Goal: Task Accomplishment & Management: Manage account settings

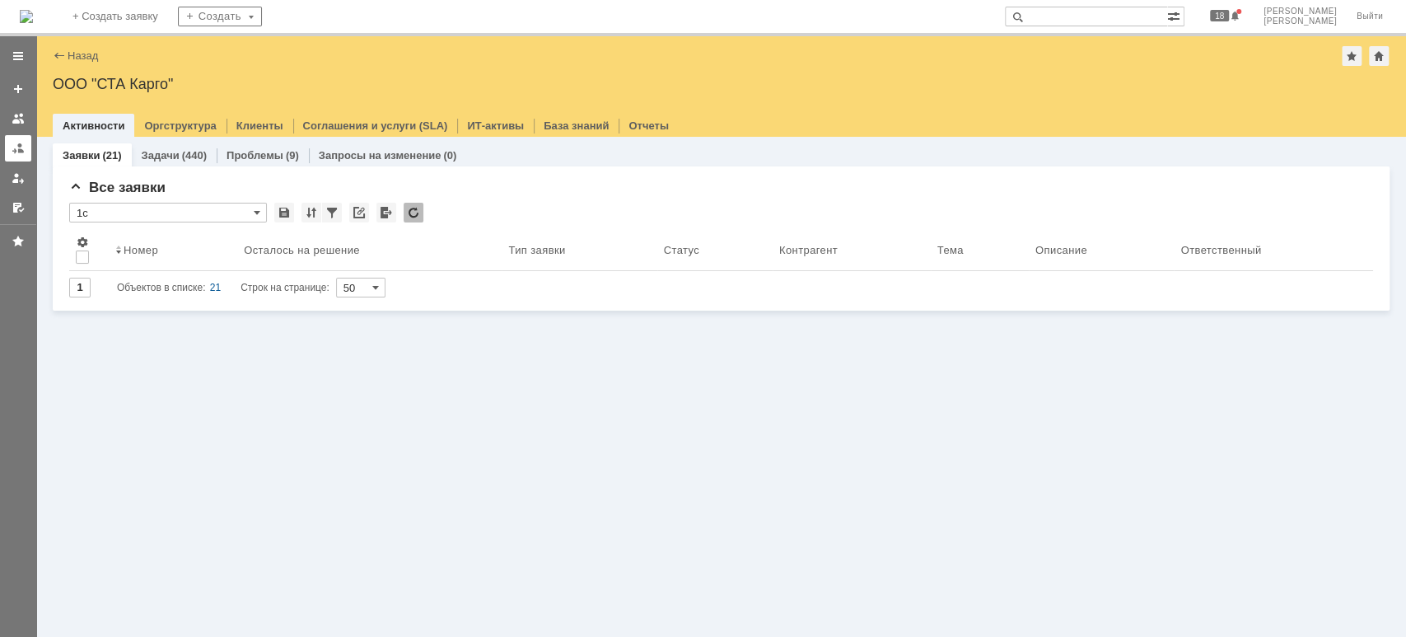
click at [13, 149] on div at bounding box center [18, 148] width 13 height 13
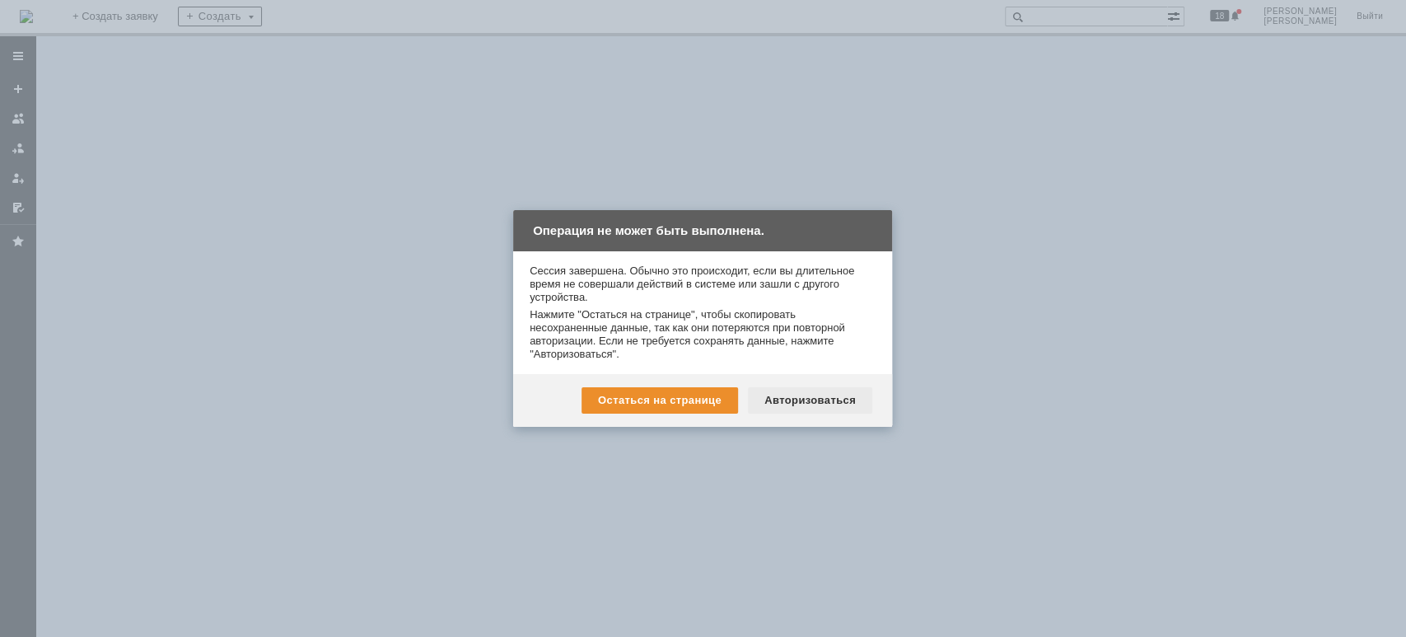
click at [825, 397] on div "Авторизоваться" at bounding box center [810, 400] width 124 height 26
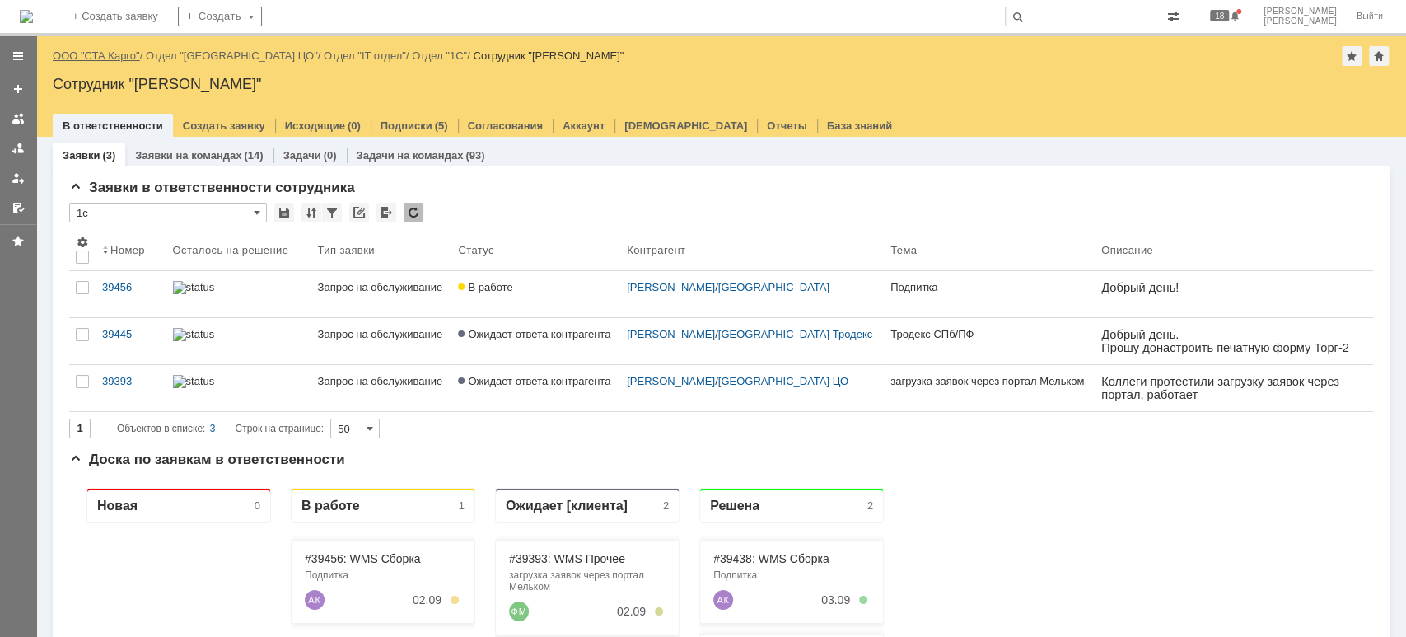
click at [119, 58] on link "ООО "СТА Карго"" at bounding box center [96, 55] width 87 height 12
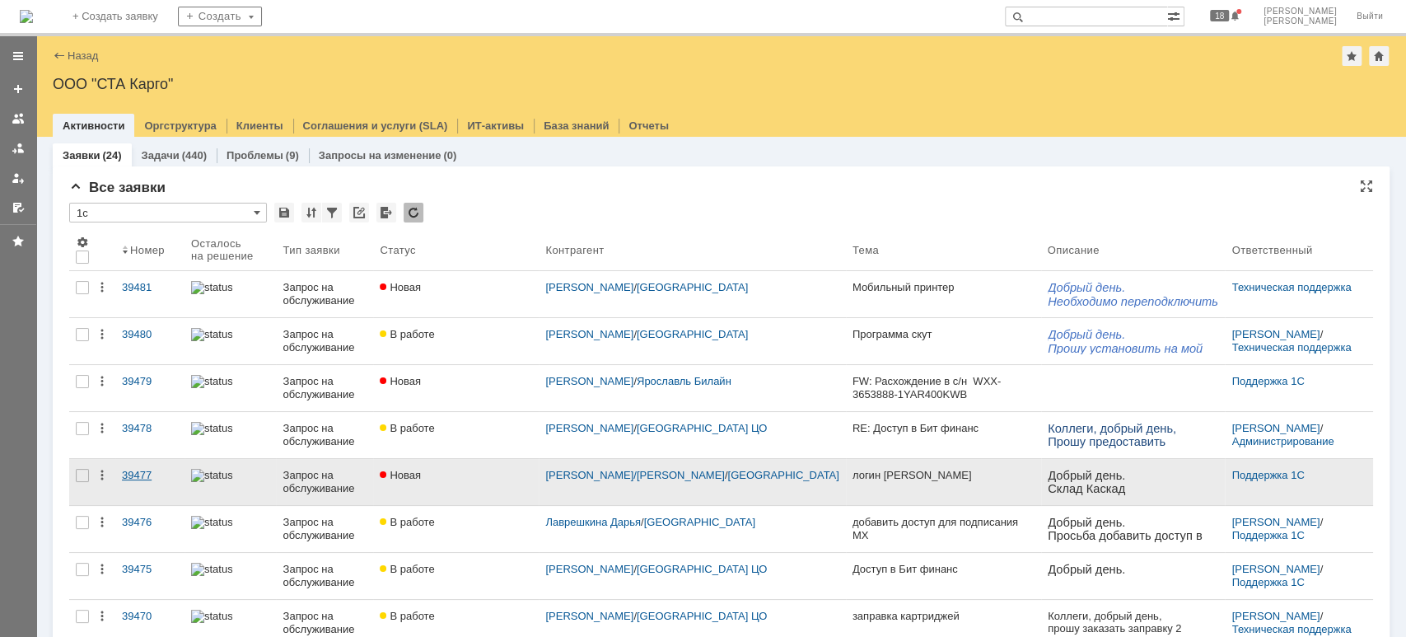
click at [141, 472] on div "39477" at bounding box center [150, 475] width 56 height 13
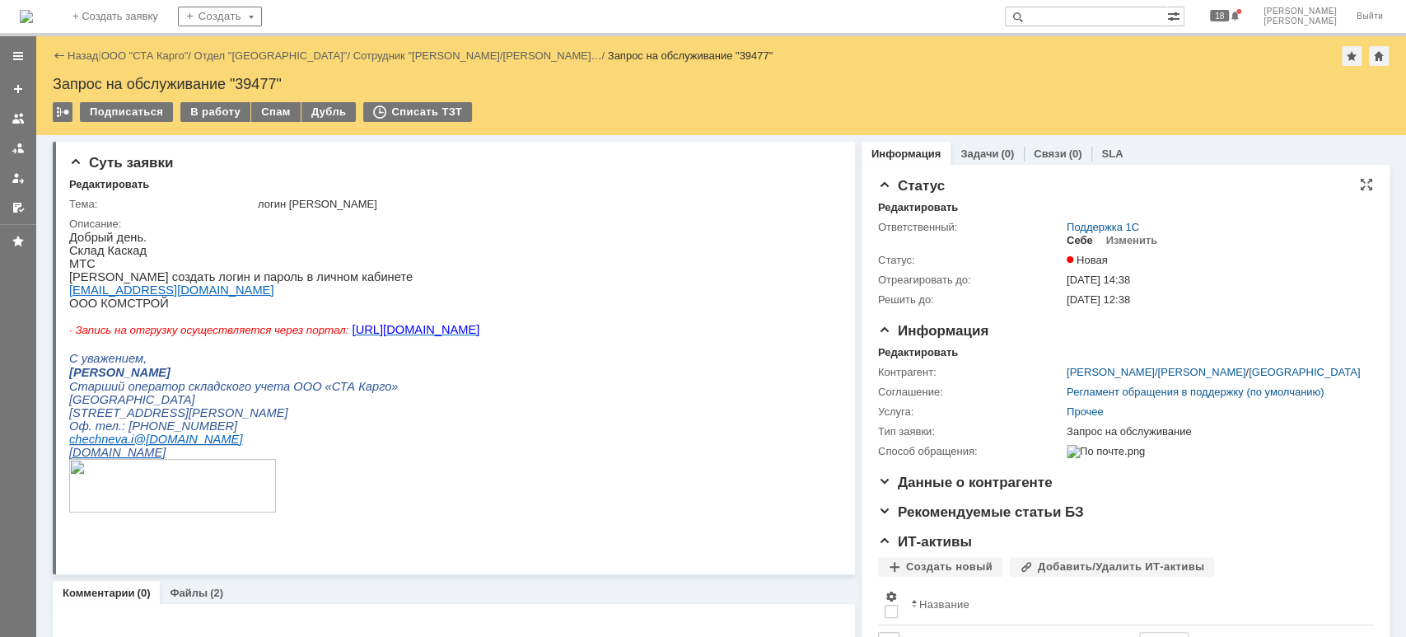
click at [1074, 239] on div "Себе" at bounding box center [1080, 240] width 26 height 13
click at [1074, 239] on div "Изменить" at bounding box center [1093, 240] width 52 height 13
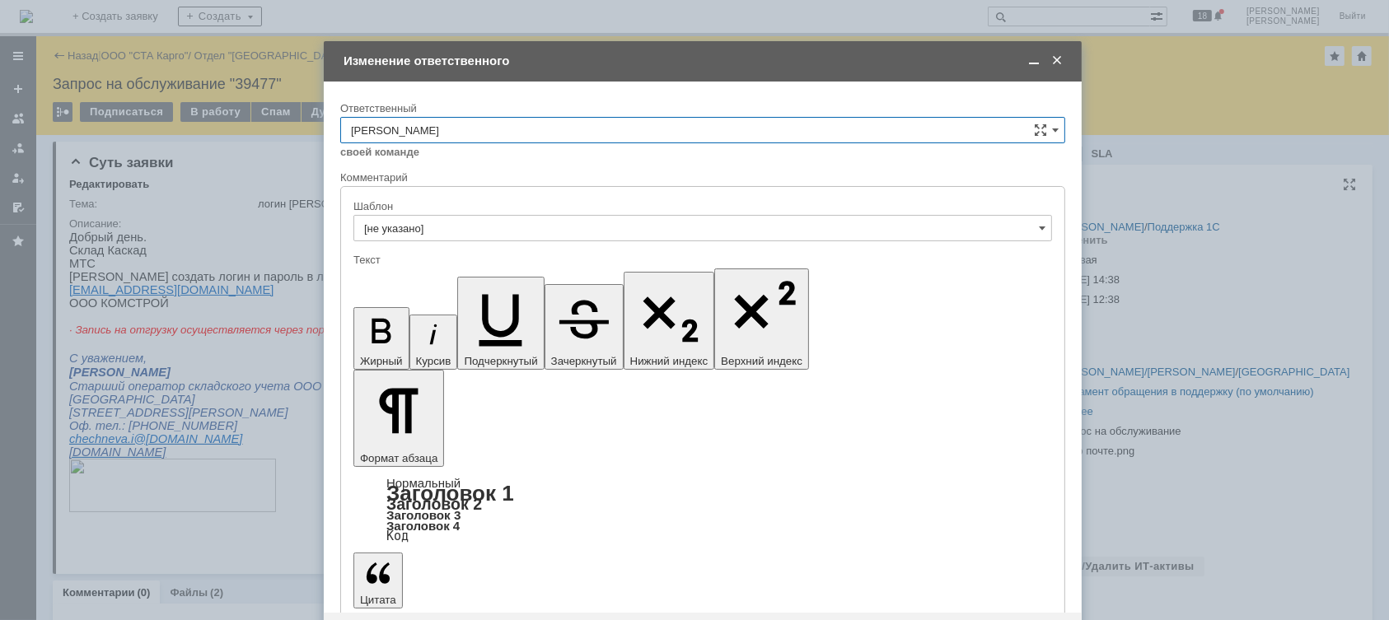
drag, startPoint x: 499, startPoint y: 128, endPoint x: 501, endPoint y: 139, distance: 11.6
click at [498, 126] on input "Смирнова Ольга" at bounding box center [702, 130] width 725 height 26
click at [475, 255] on div "Шилгалис Кристина" at bounding box center [702, 268] width 723 height 26
type input "Шилгалис Кристина"
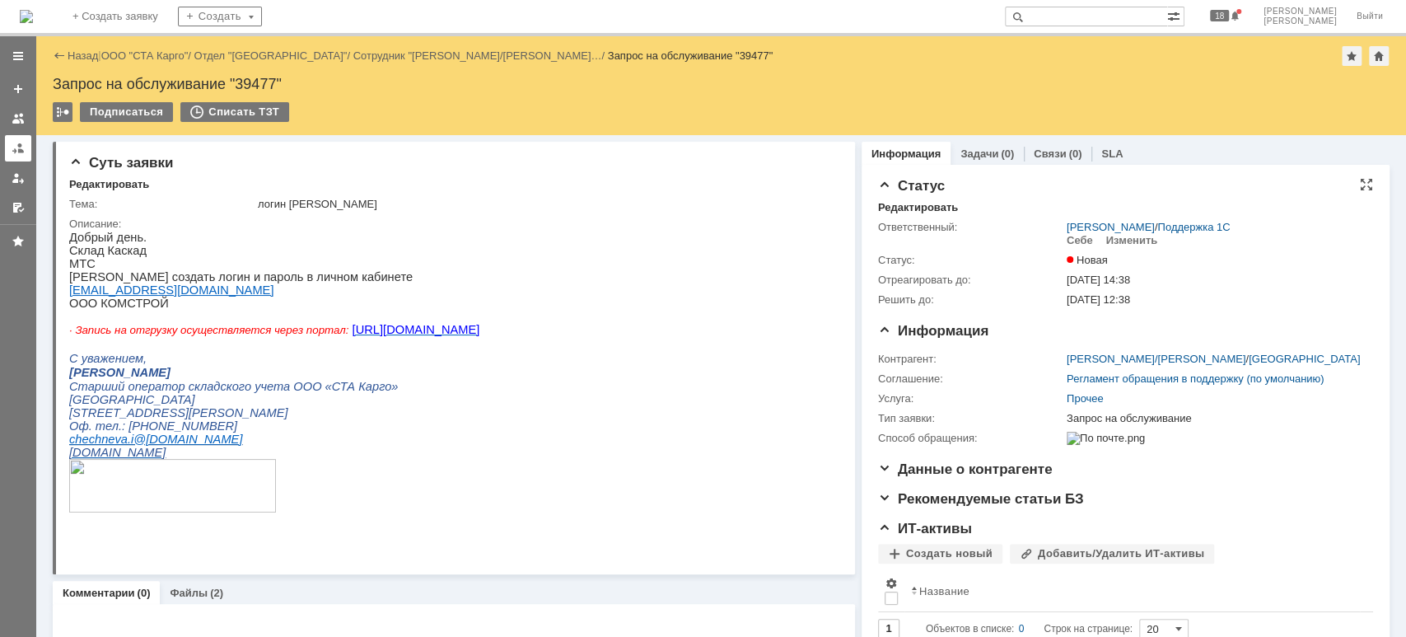
click at [18, 149] on div at bounding box center [18, 148] width 13 height 13
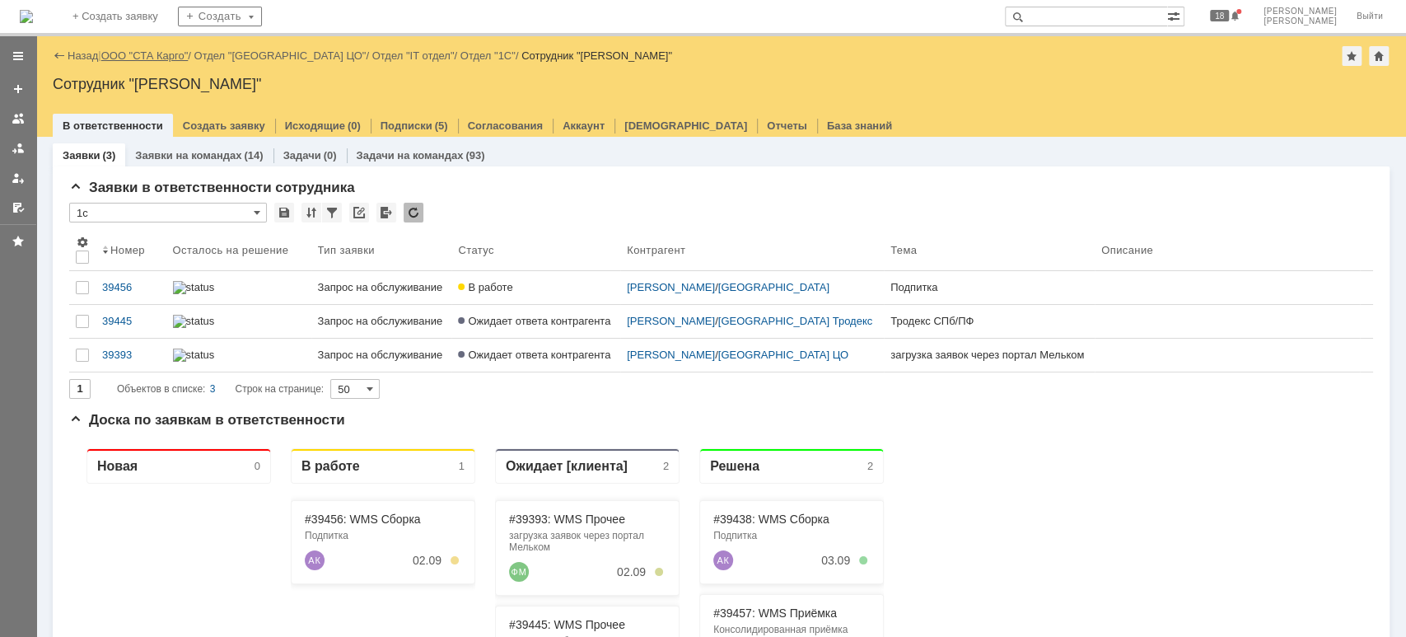
click at [160, 60] on link "ООО "СТА Карго"" at bounding box center [144, 55] width 87 height 12
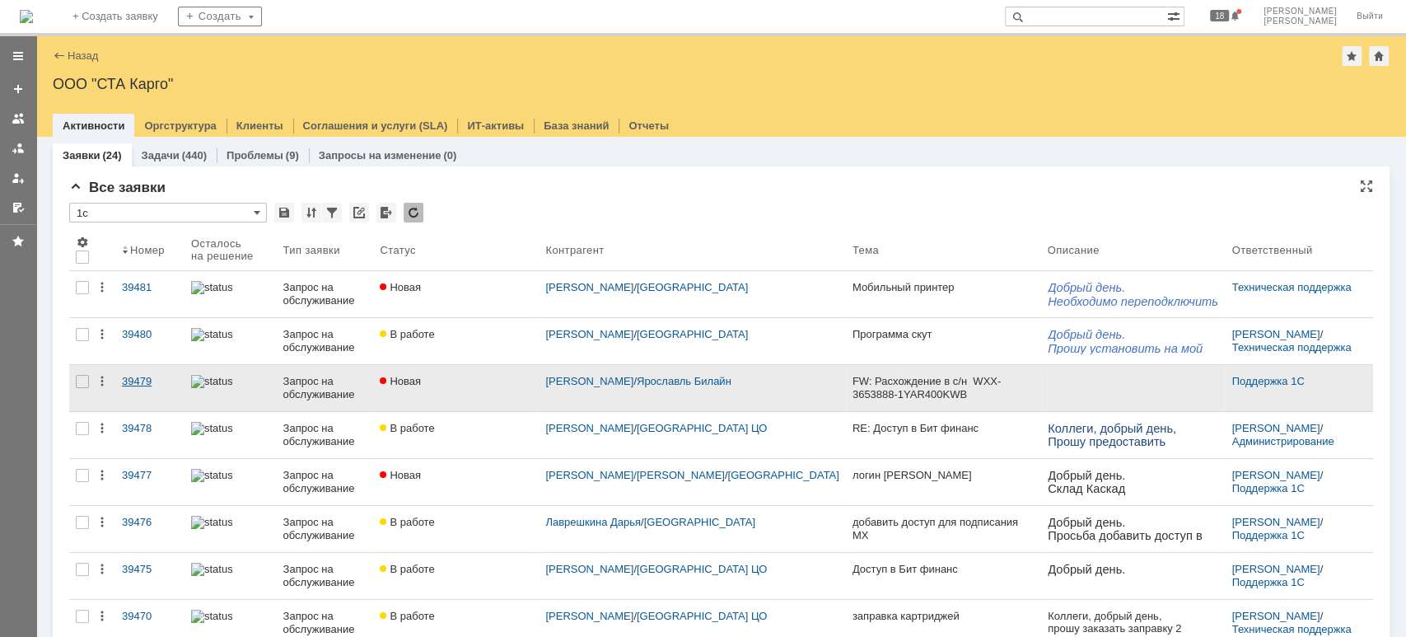
click at [133, 377] on div "39479" at bounding box center [150, 381] width 56 height 13
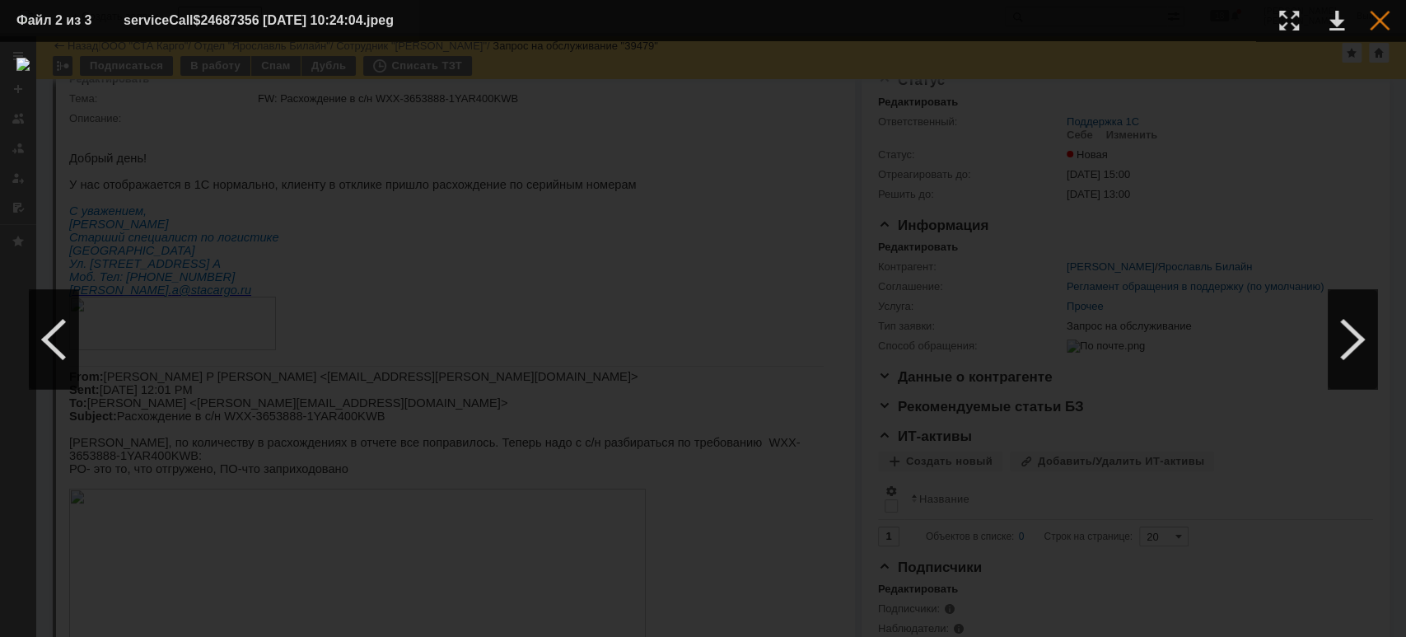
click at [1377, 23] on div at bounding box center [1380, 21] width 20 height 20
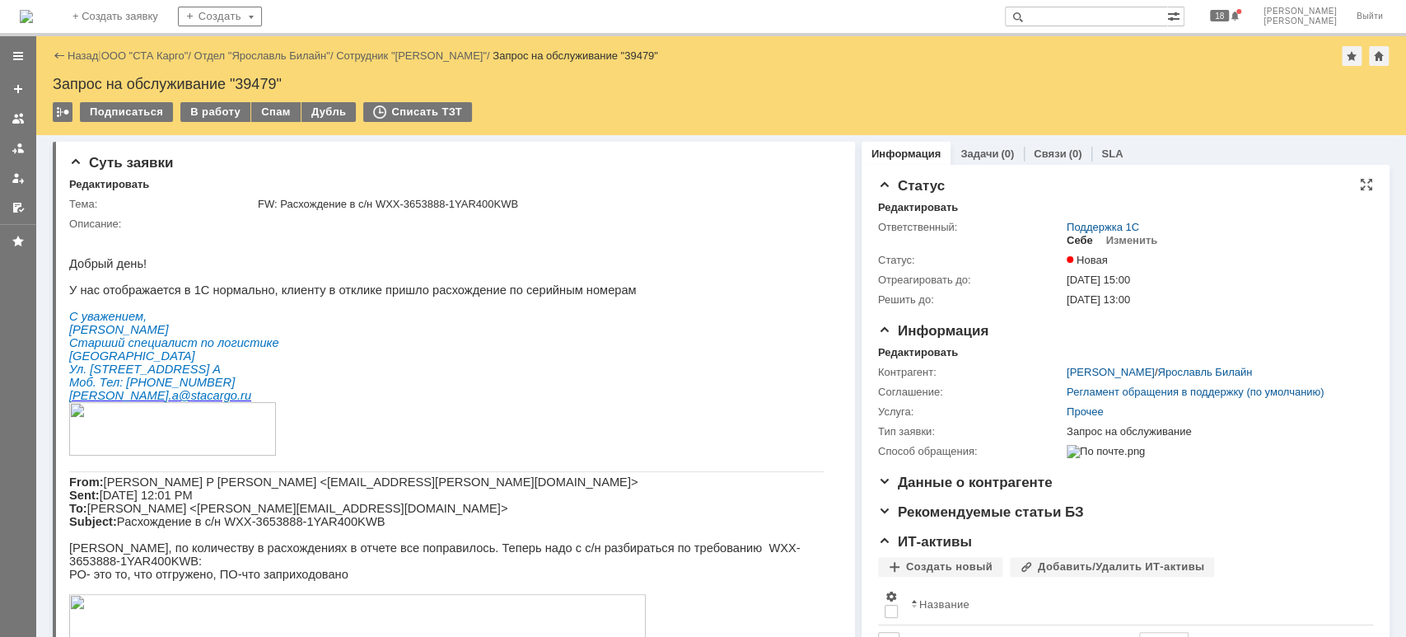
click at [1071, 239] on div "Себе" at bounding box center [1080, 240] width 26 height 13
click at [221, 113] on div "В работу" at bounding box center [215, 112] width 70 height 20
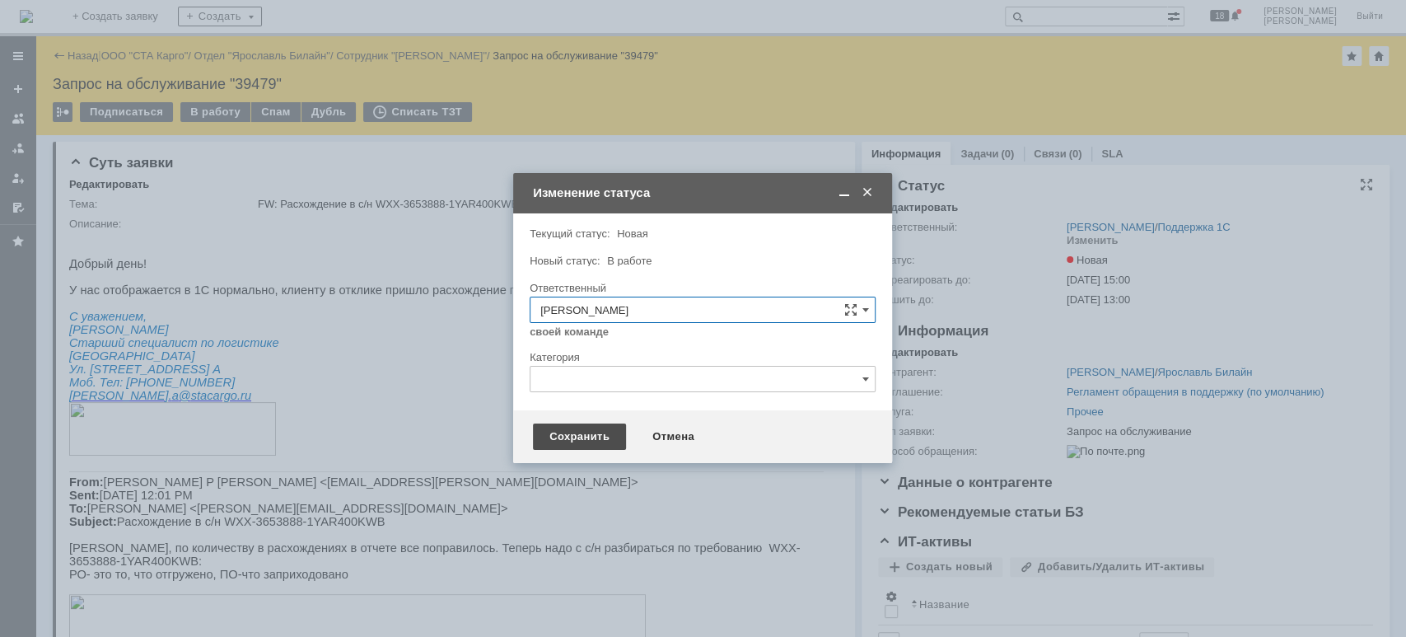
click at [617, 441] on div "Сохранить" at bounding box center [579, 436] width 93 height 26
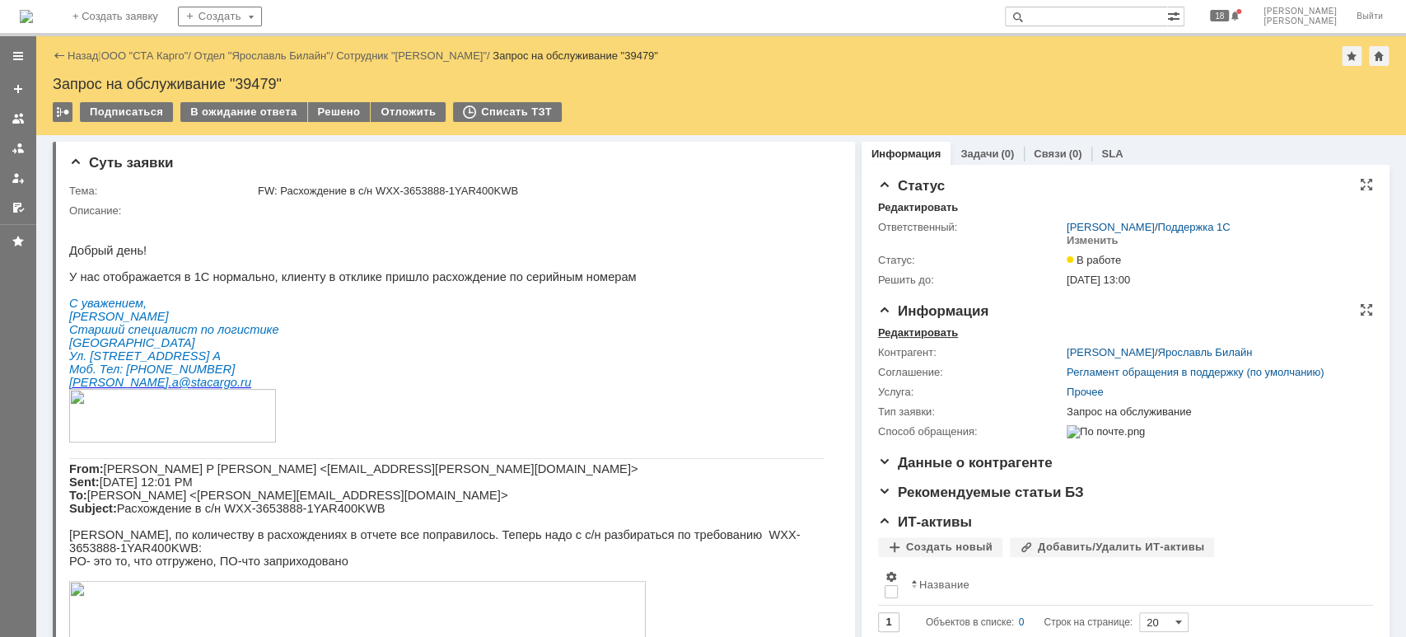
click at [915, 334] on div "Редактировать" at bounding box center [918, 332] width 80 height 13
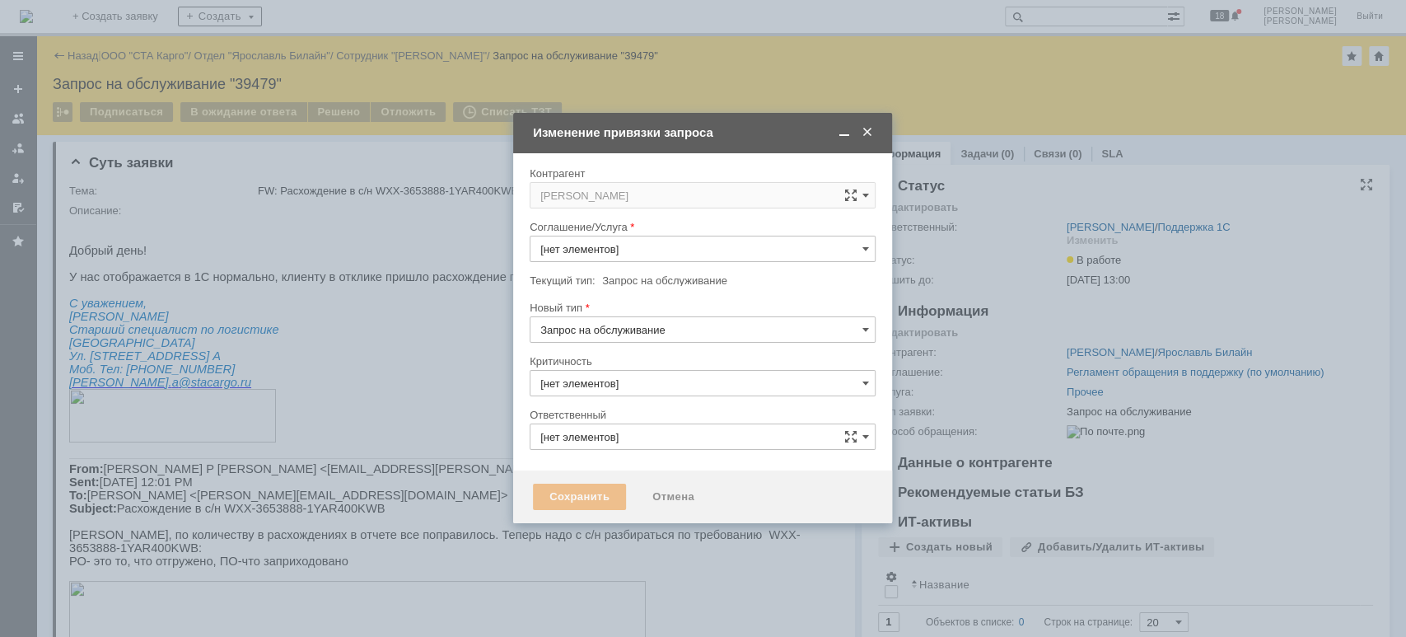
type input "3. Низкая"
type input "Прочее"
type input "Смирнова Ольга"
type input "[не указано]"
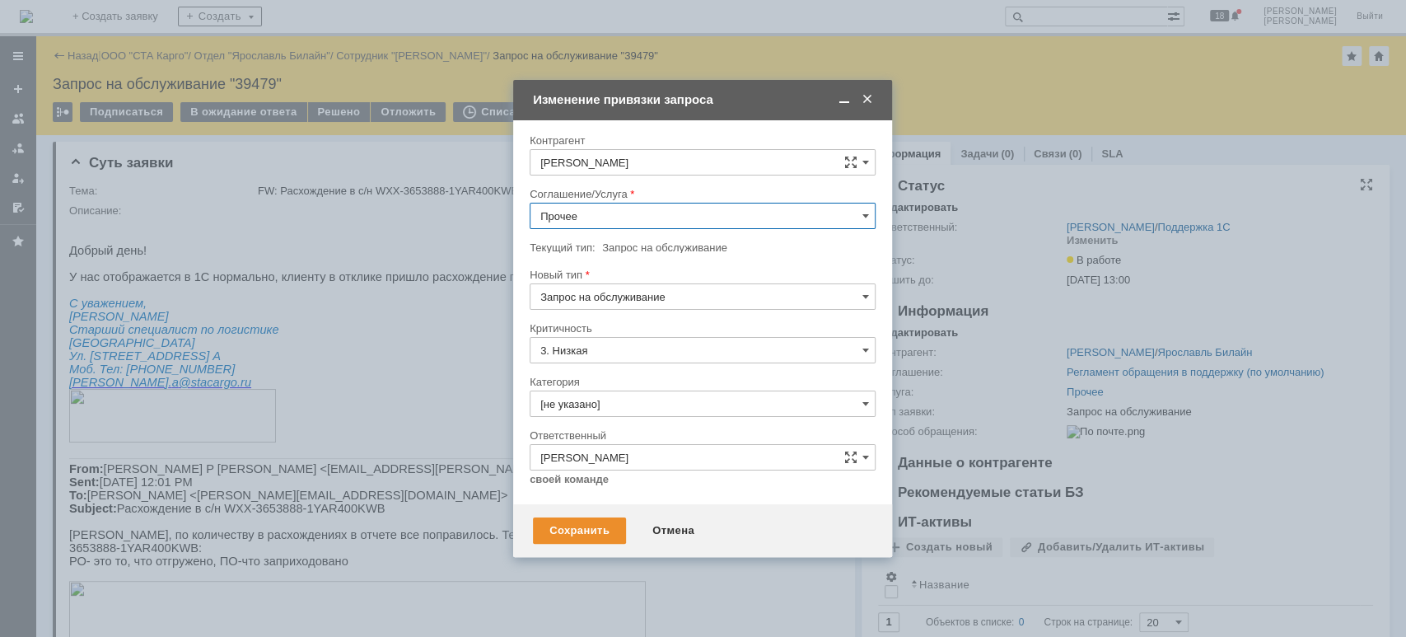
click at [627, 217] on input "Прочее" at bounding box center [703, 216] width 346 height 26
click at [639, 392] on div "WMS Прочее" at bounding box center [702, 405] width 344 height 26
type input "WMS Прочее"
click at [578, 527] on div "Сохранить" at bounding box center [579, 530] width 93 height 26
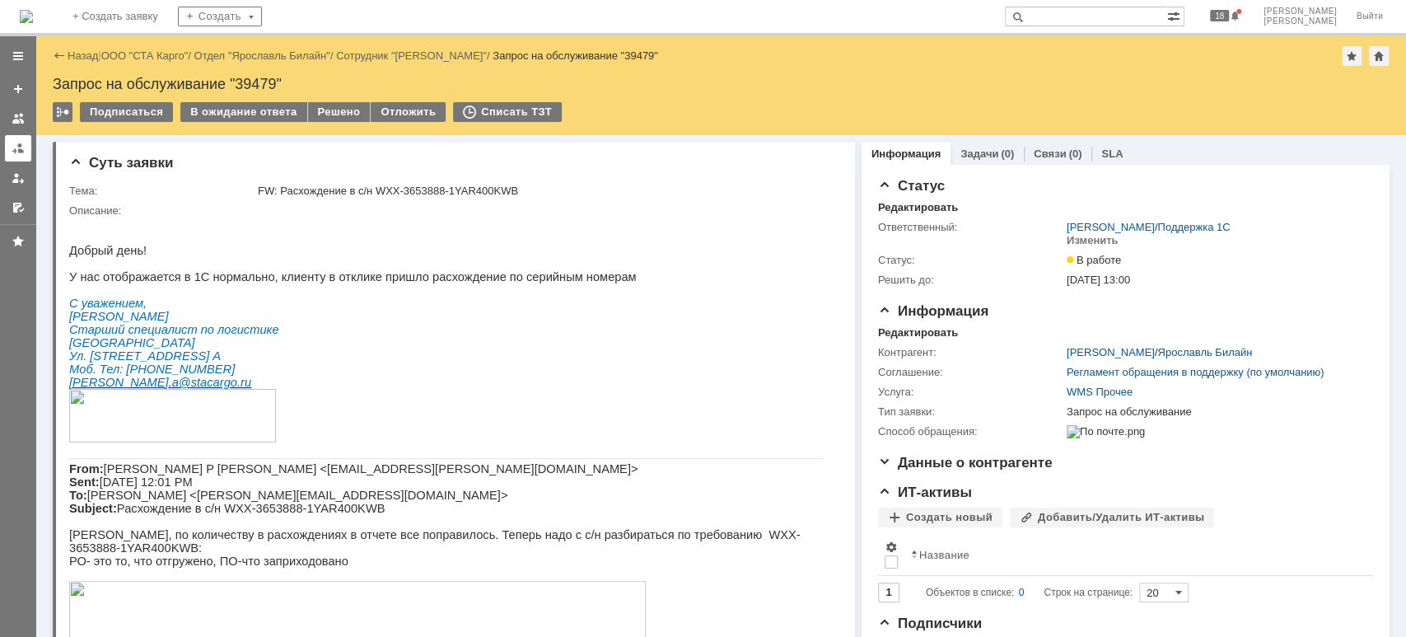
click at [10, 147] on link at bounding box center [18, 148] width 26 height 26
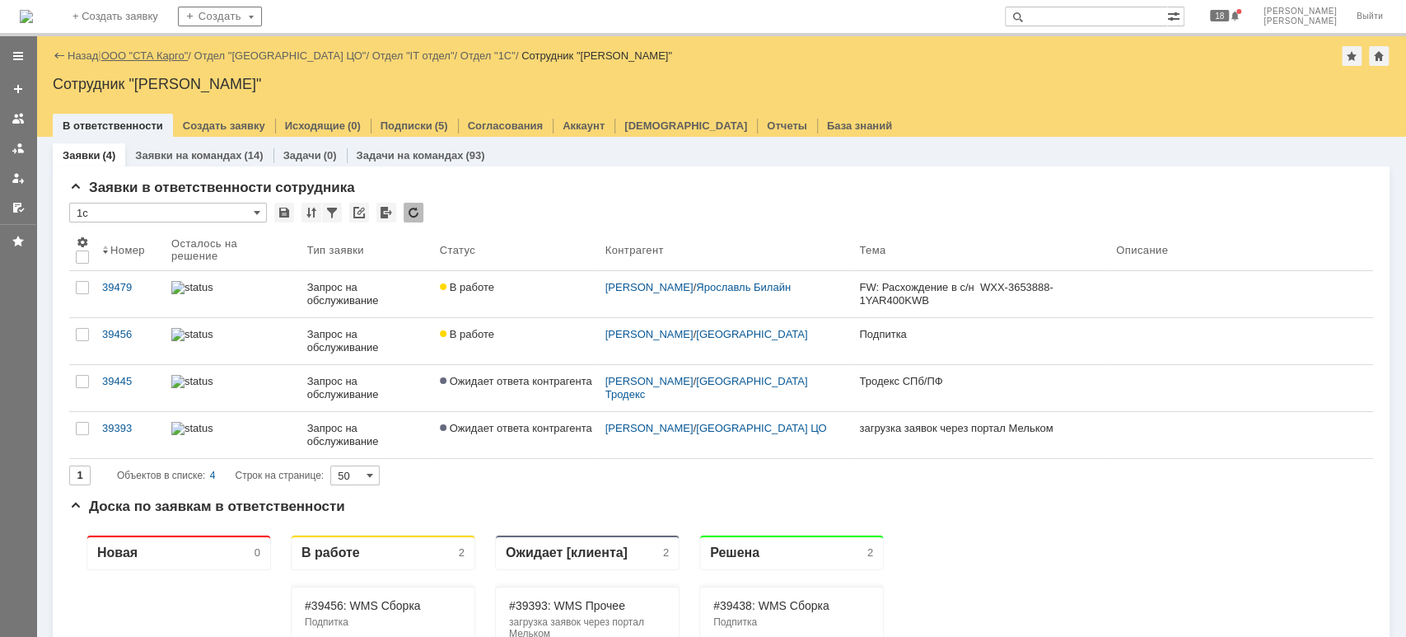
click at [169, 61] on link "ООО "СТА Карго"" at bounding box center [144, 55] width 87 height 12
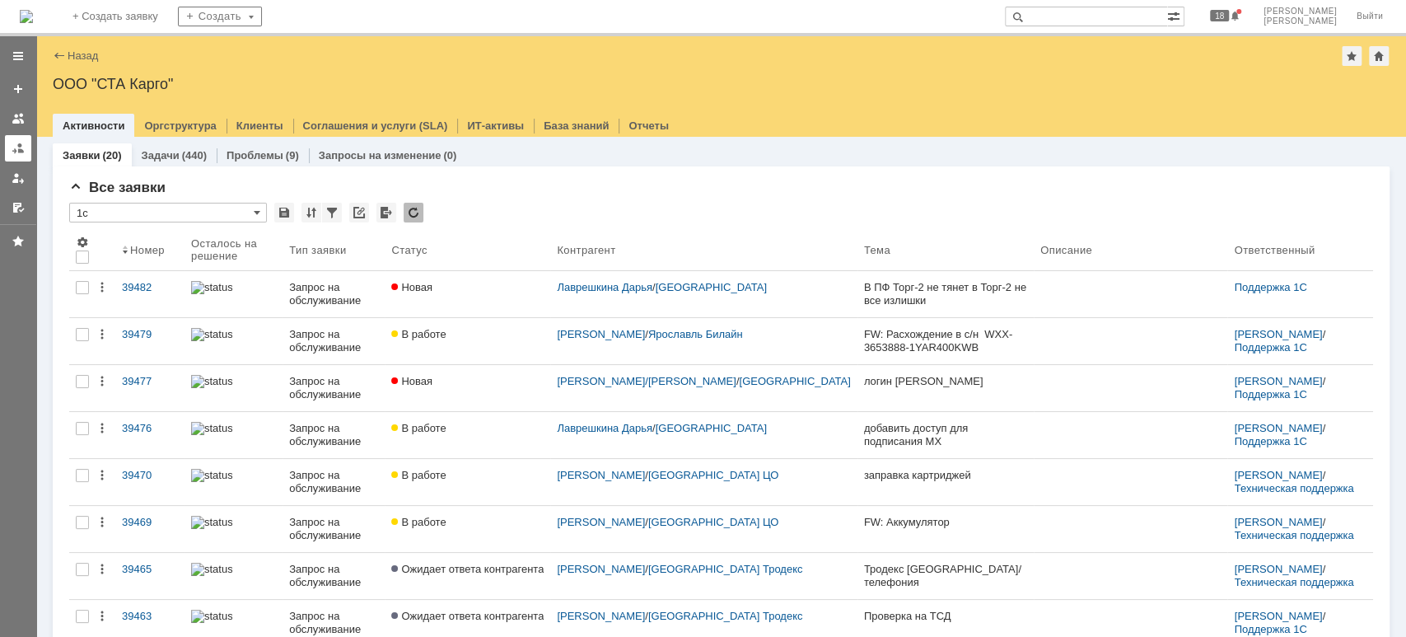
click at [7, 145] on link at bounding box center [18, 148] width 26 height 26
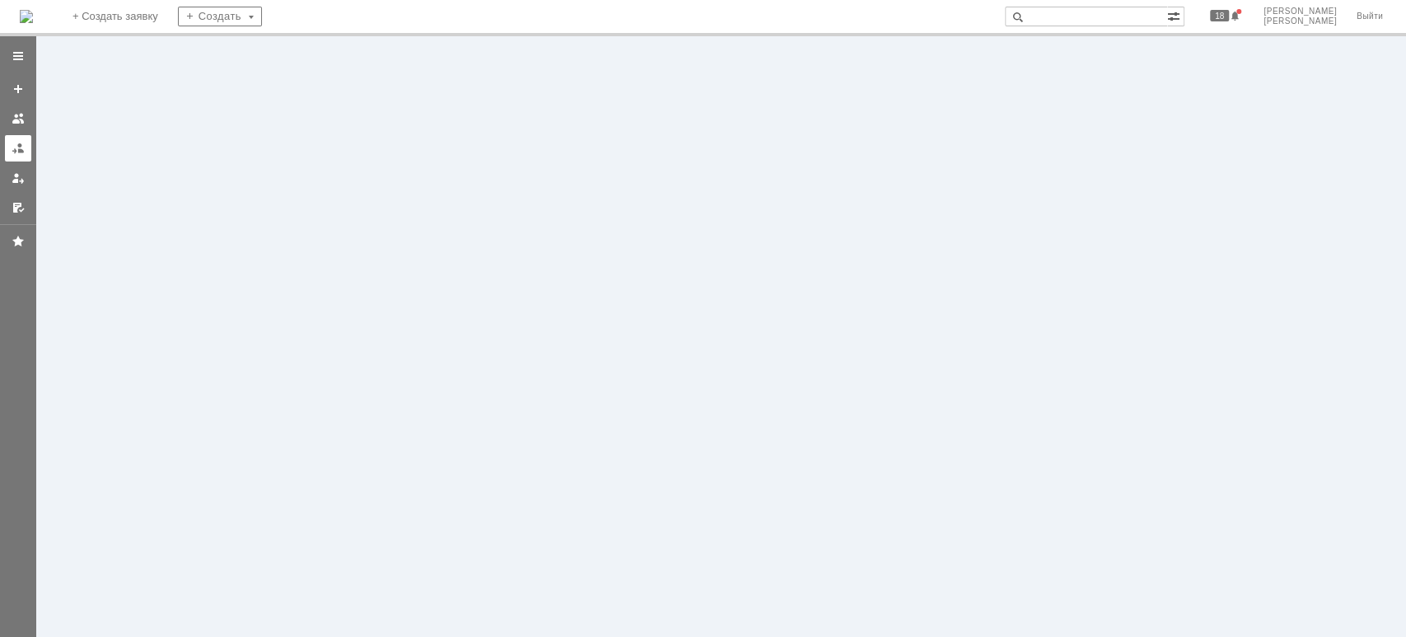
click at [12, 146] on div at bounding box center [18, 148] width 13 height 13
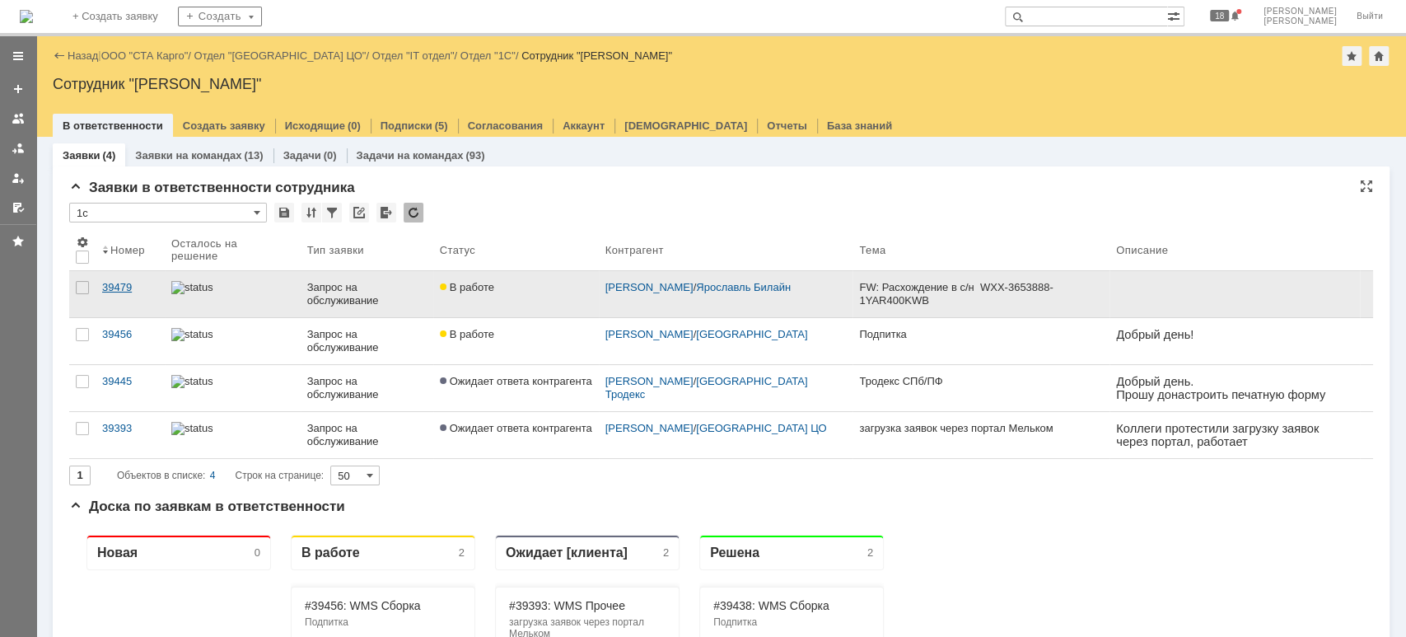
click at [109, 285] on div "39479" at bounding box center [130, 287] width 56 height 13
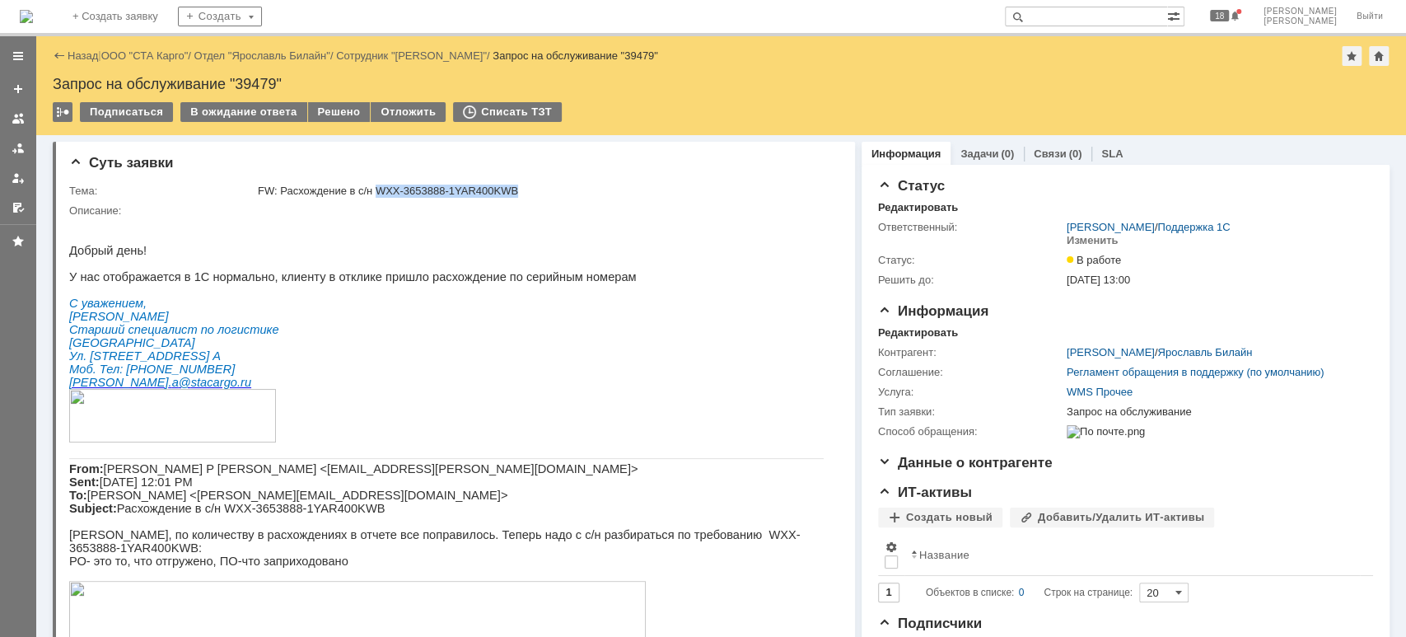
drag, startPoint x: 376, startPoint y: 188, endPoint x: 519, endPoint y: 194, distance: 143.4
click at [519, 194] on div "FW: Расхождение в с/н WXX-3653888-1YAR400KWB" at bounding box center [544, 191] width 573 height 13
copy div "WXX-3653888-1YAR400KWB"
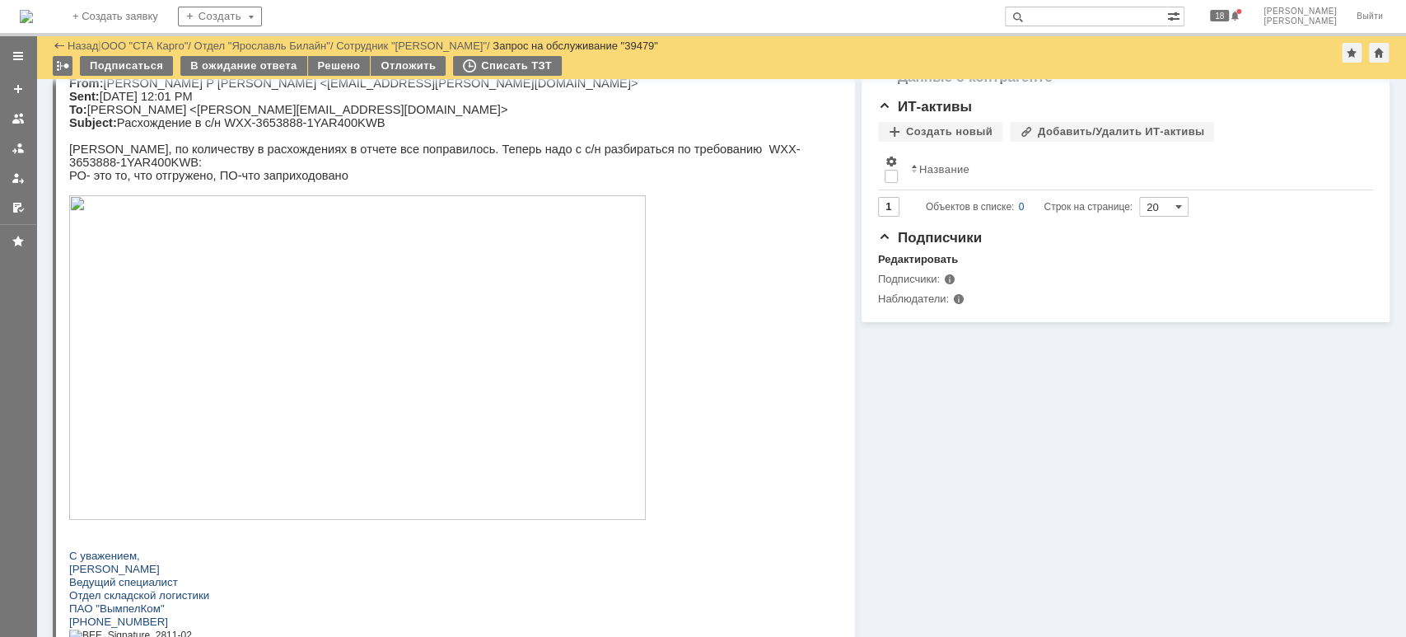
click at [254, 283] on img at bounding box center [357, 357] width 577 height 325
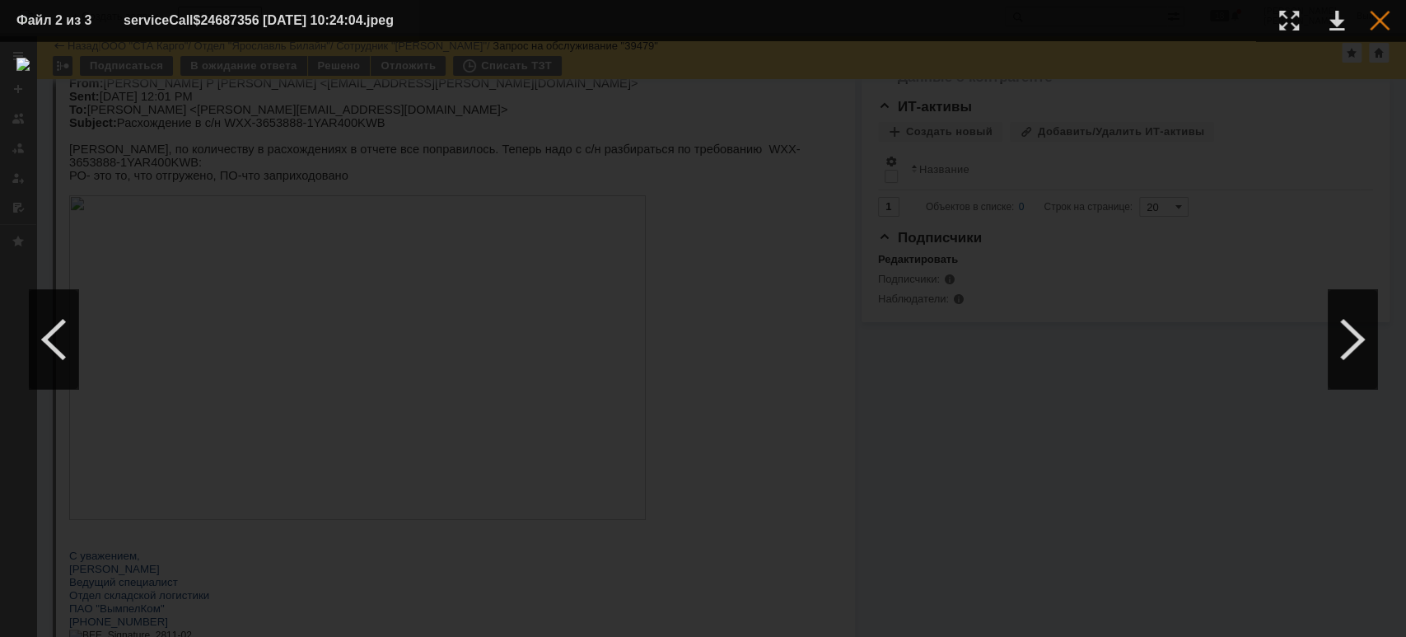
click at [1372, 23] on div at bounding box center [1380, 21] width 20 height 20
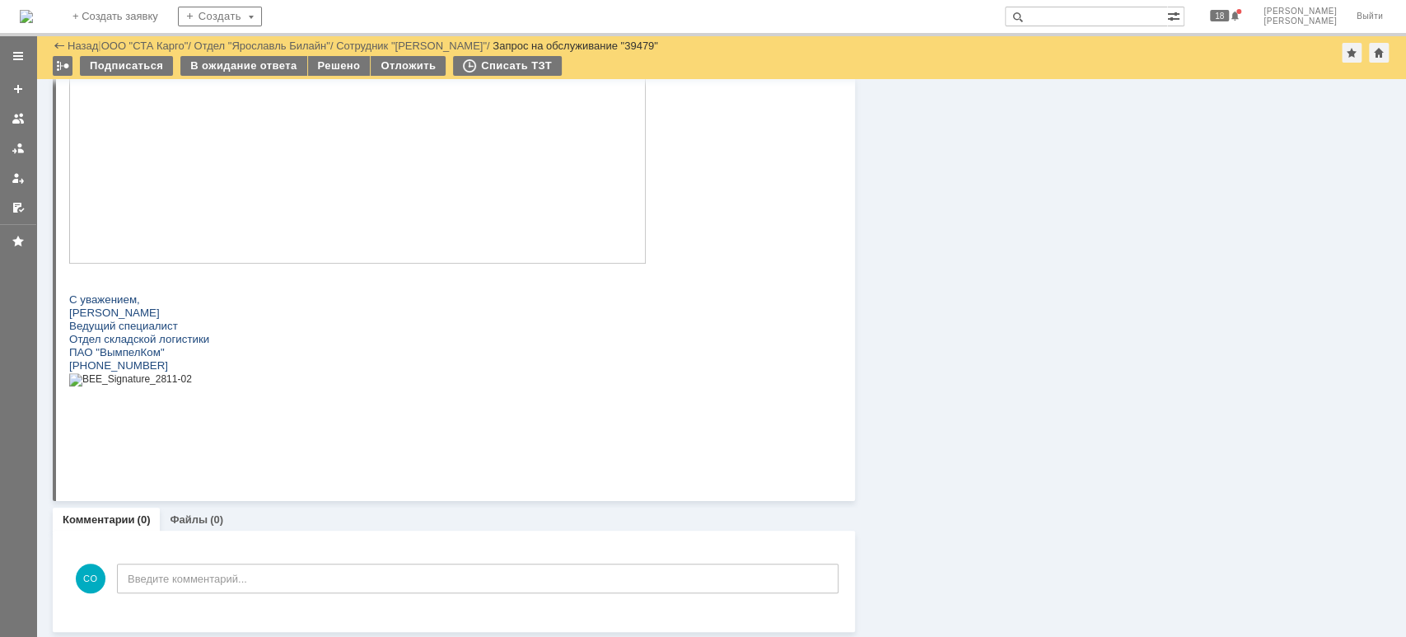
scroll to position [366, 0]
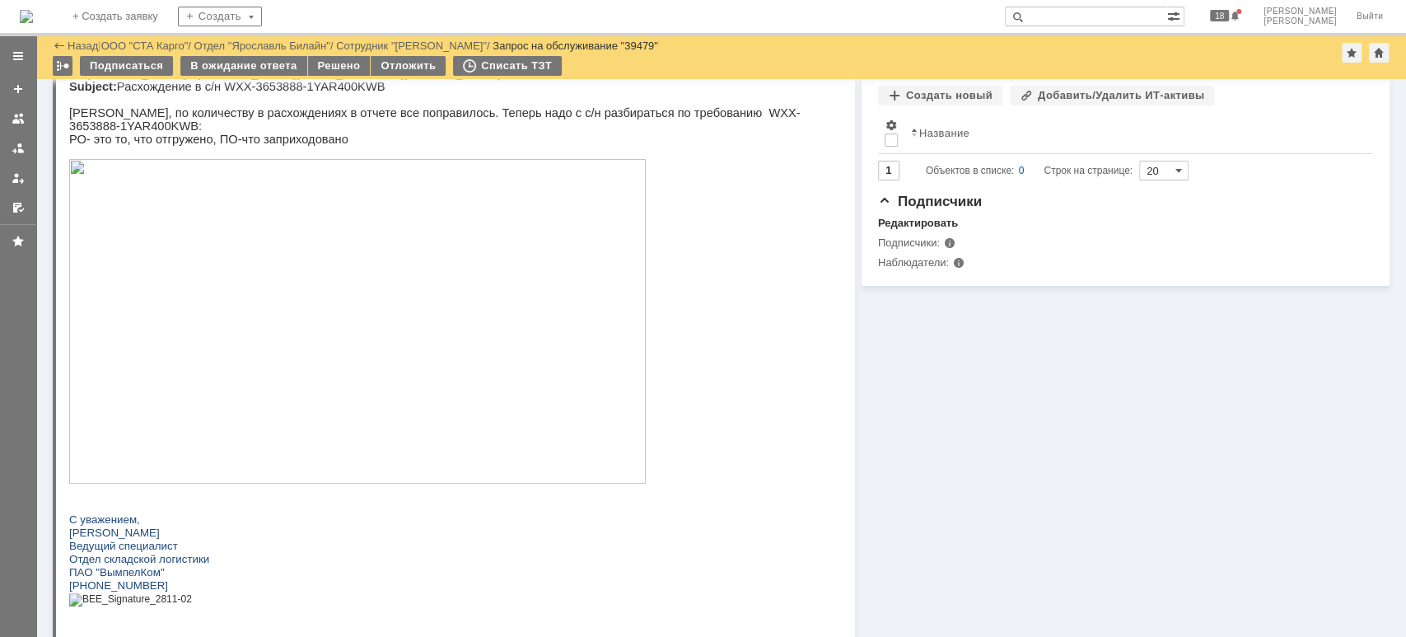
click at [545, 398] on img at bounding box center [357, 321] width 577 height 325
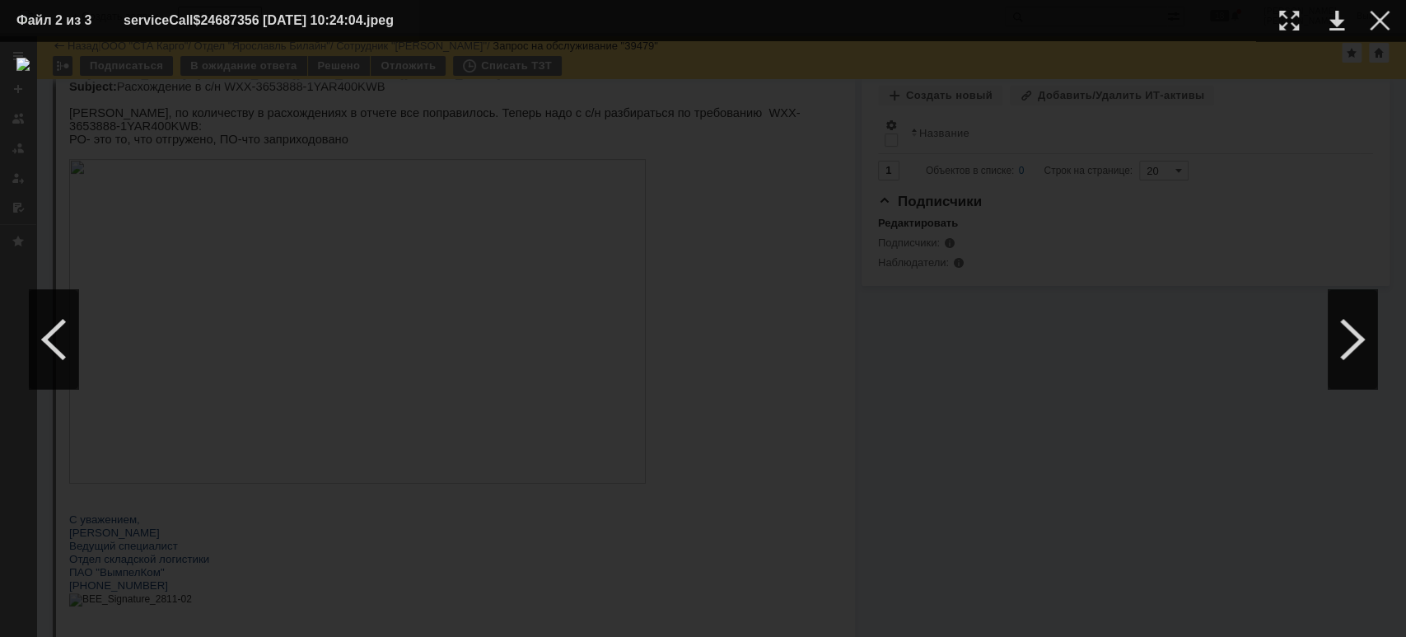
drag, startPoint x: 634, startPoint y: 178, endPoint x: 665, endPoint y: 198, distance: 36.3
click at [636, 178] on img at bounding box center [702, 339] width 1373 height 563
click at [661, 195] on img at bounding box center [702, 339] width 1373 height 563
click at [694, 174] on img at bounding box center [702, 339] width 1373 height 563
click at [1376, 20] on div at bounding box center [1380, 21] width 20 height 20
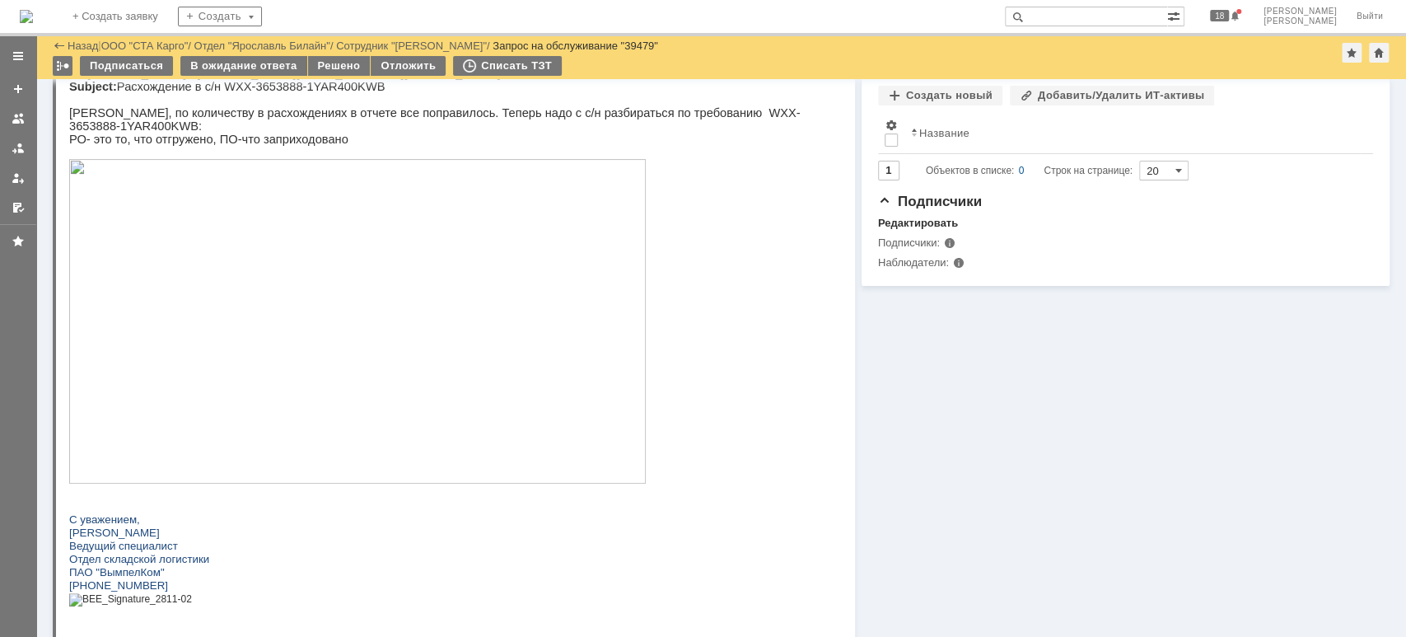
click at [458, 335] on img at bounding box center [357, 321] width 577 height 325
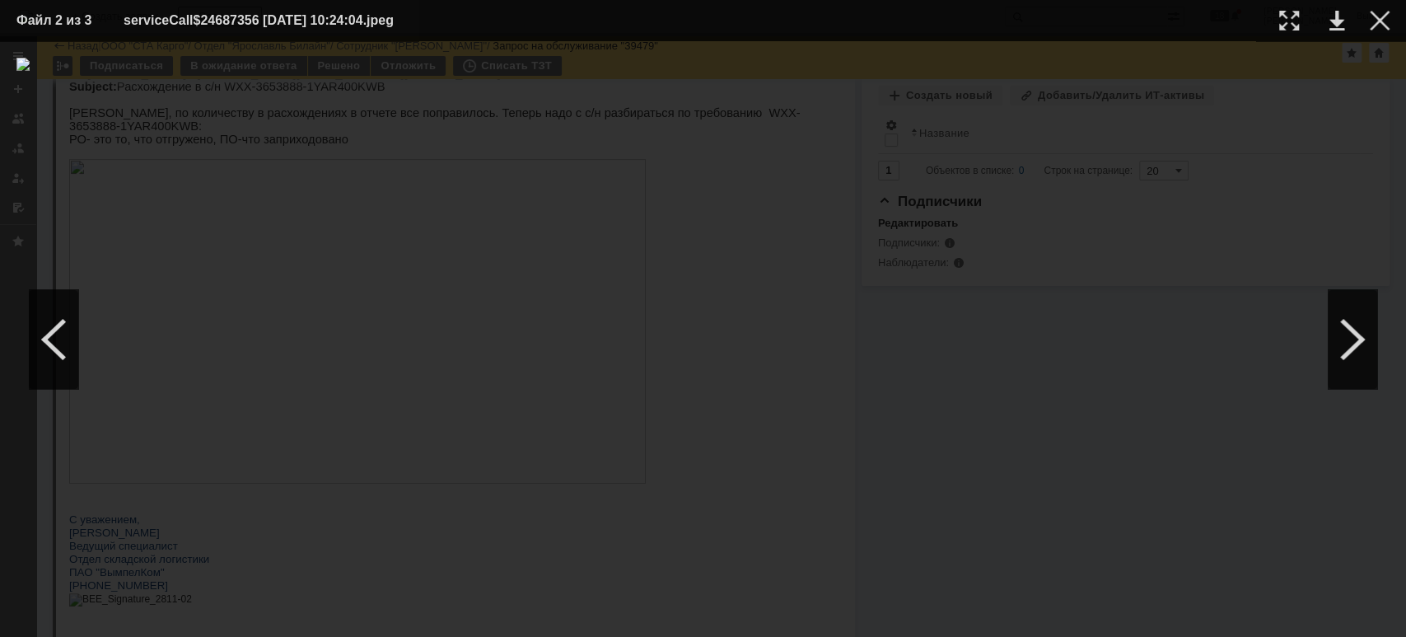
click at [1396, 21] on table "Файл 2 из 3 serviceCall$24687356 01.09.2025 10:24:04.jpeg" at bounding box center [703, 20] width 1406 height 41
click at [1382, 21] on div at bounding box center [1380, 21] width 20 height 20
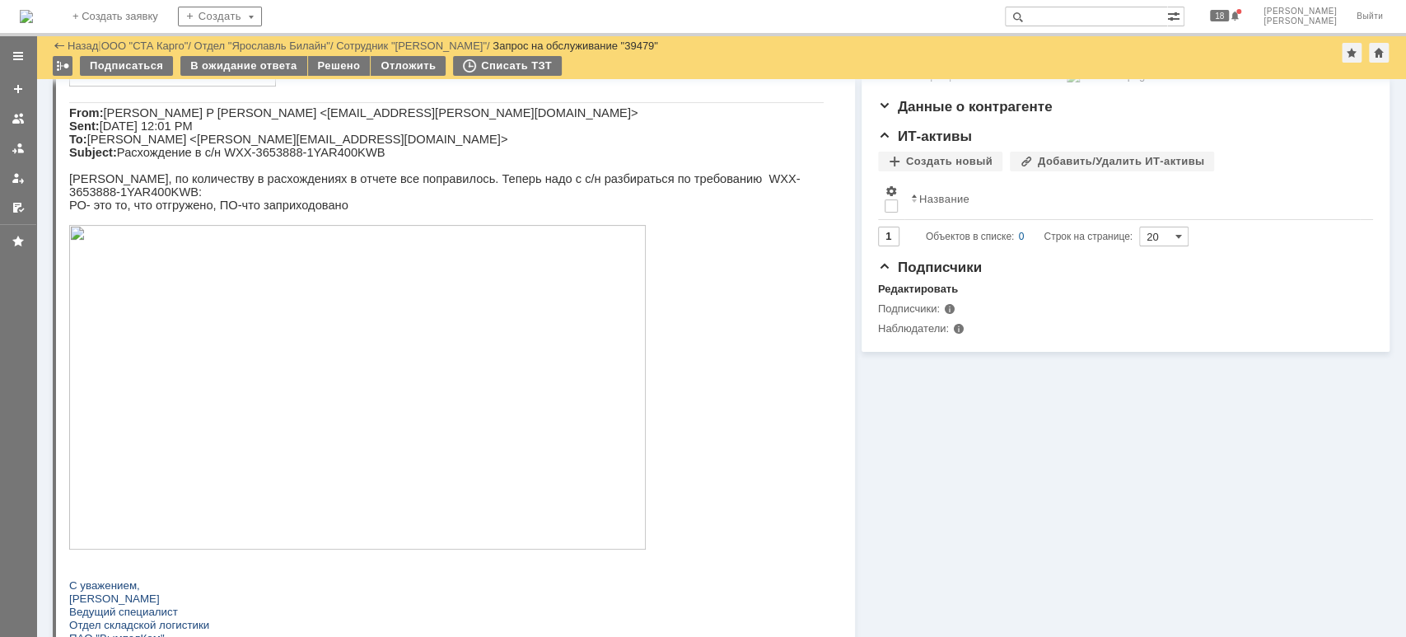
scroll to position [329, 0]
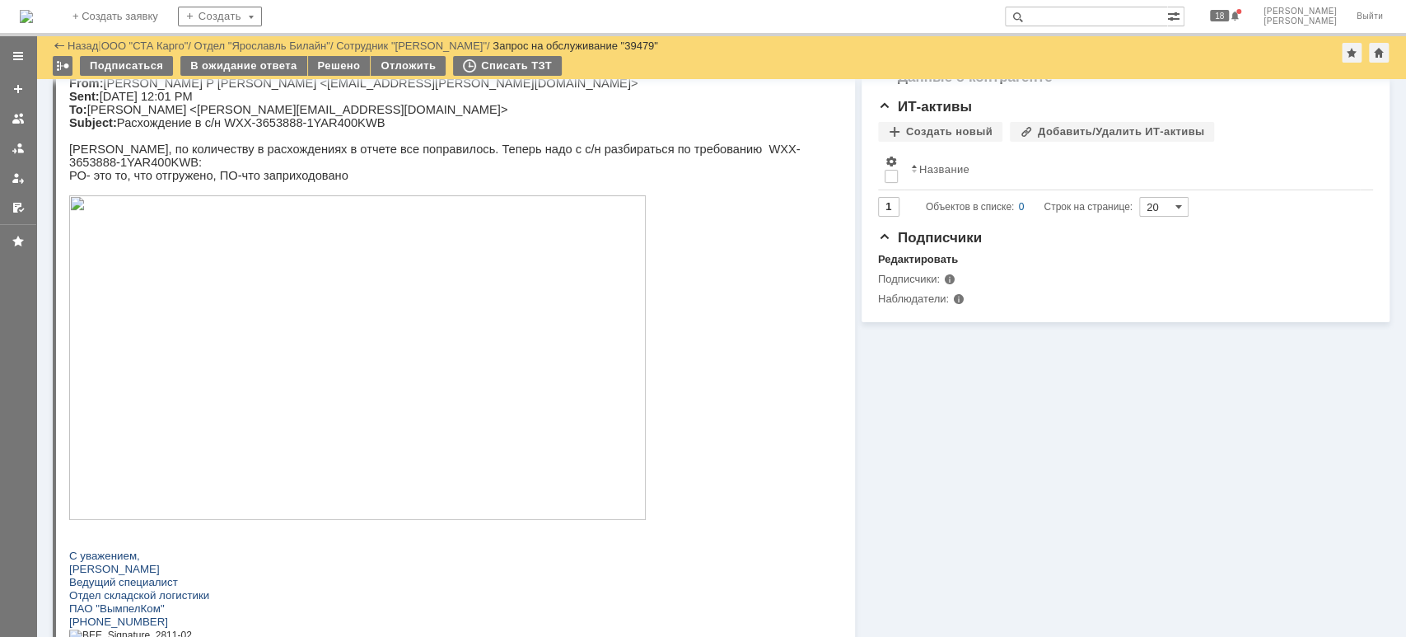
click at [335, 315] on img at bounding box center [357, 357] width 577 height 325
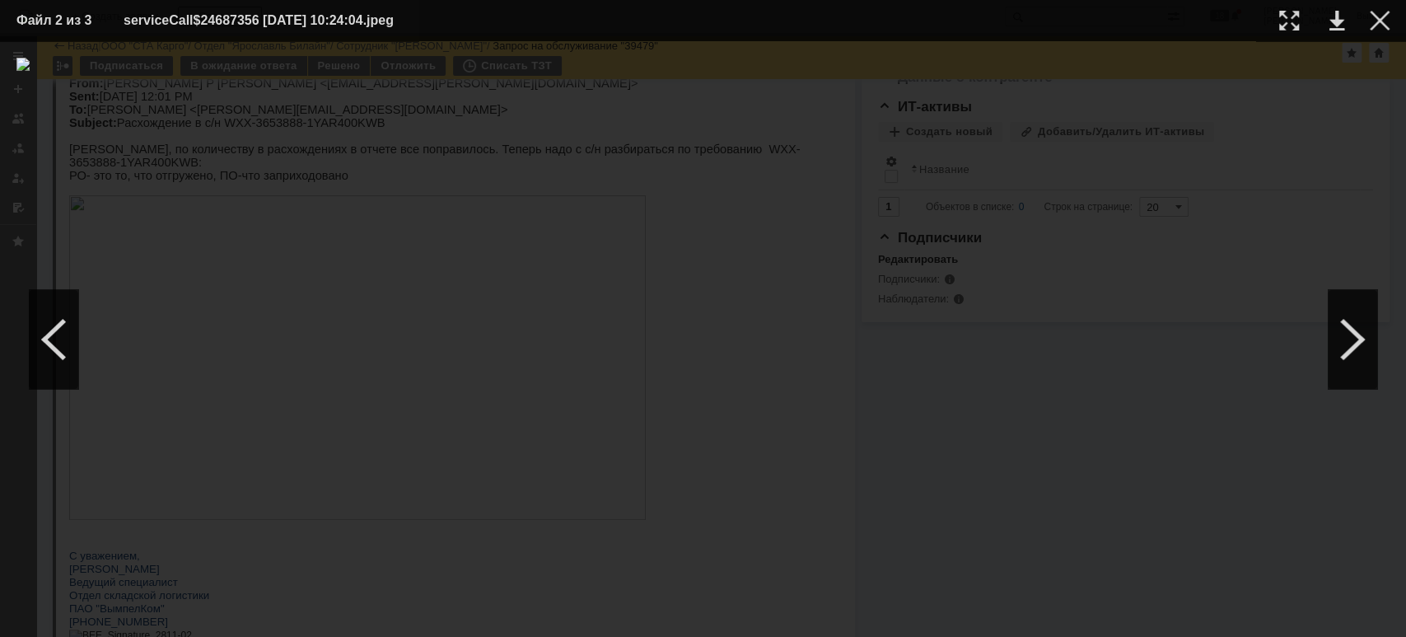
click at [1368, 20] on td at bounding box center [1366, 20] width 45 height 25
click at [1379, 21] on div at bounding box center [1380, 21] width 20 height 20
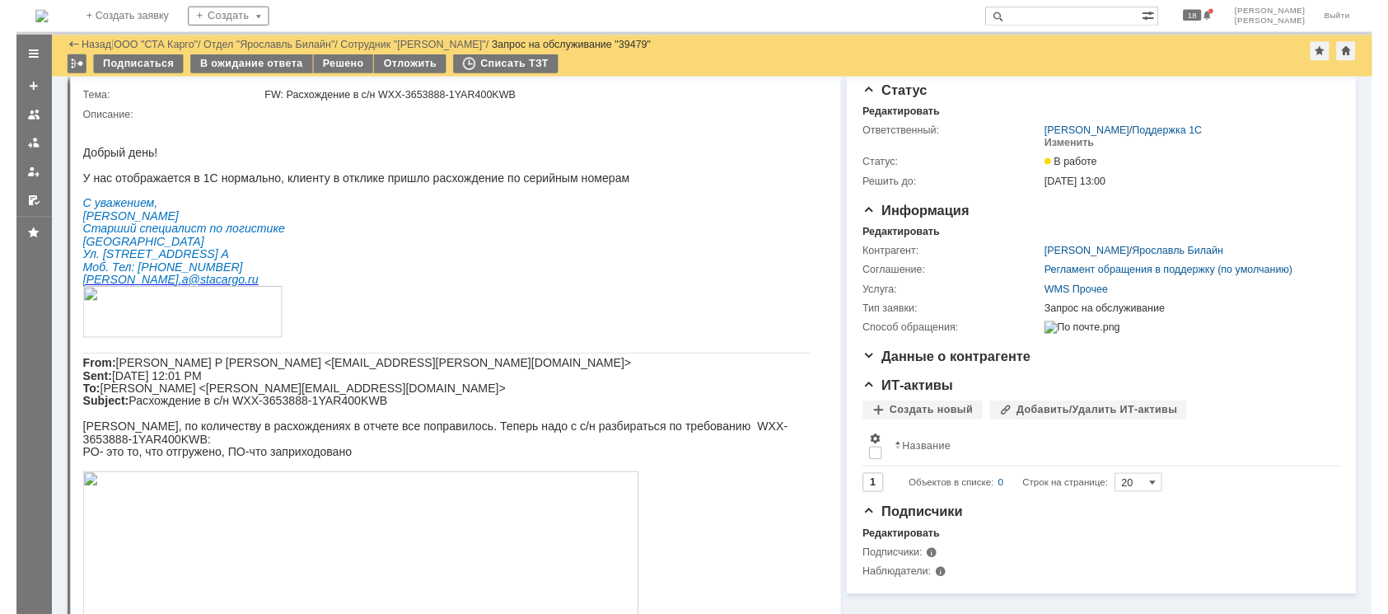
scroll to position [256, 0]
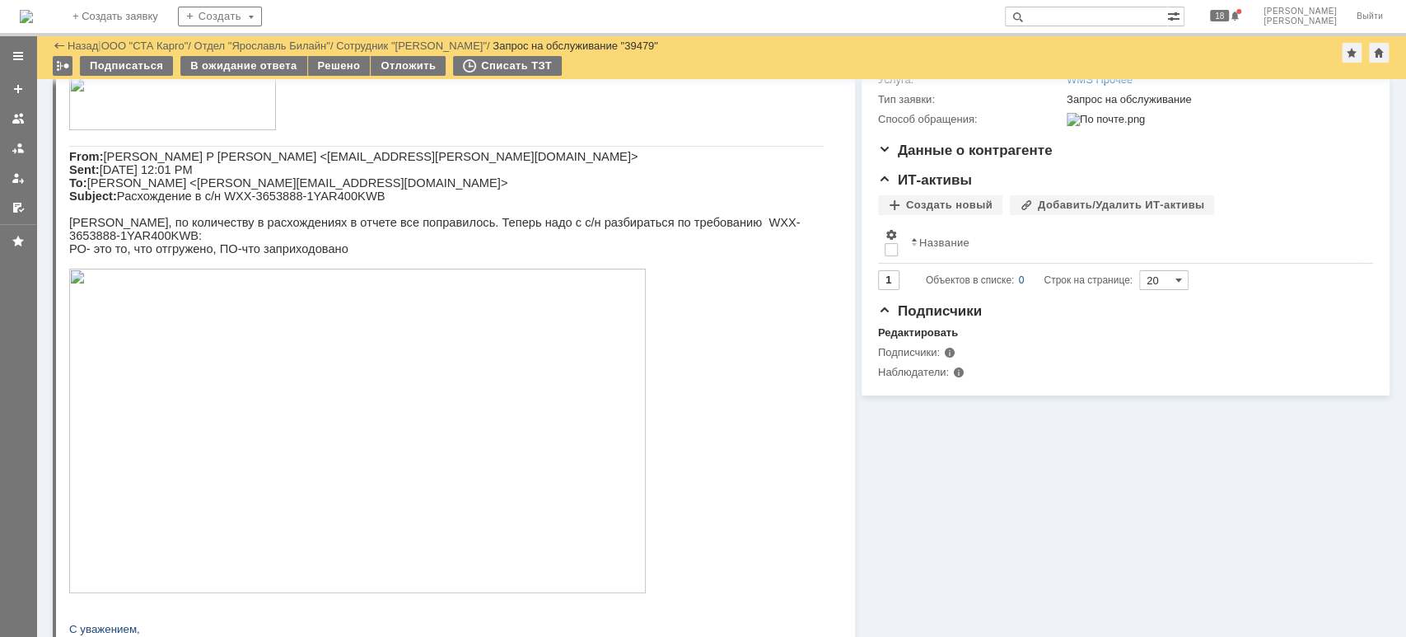
click at [390, 342] on img at bounding box center [357, 431] width 577 height 325
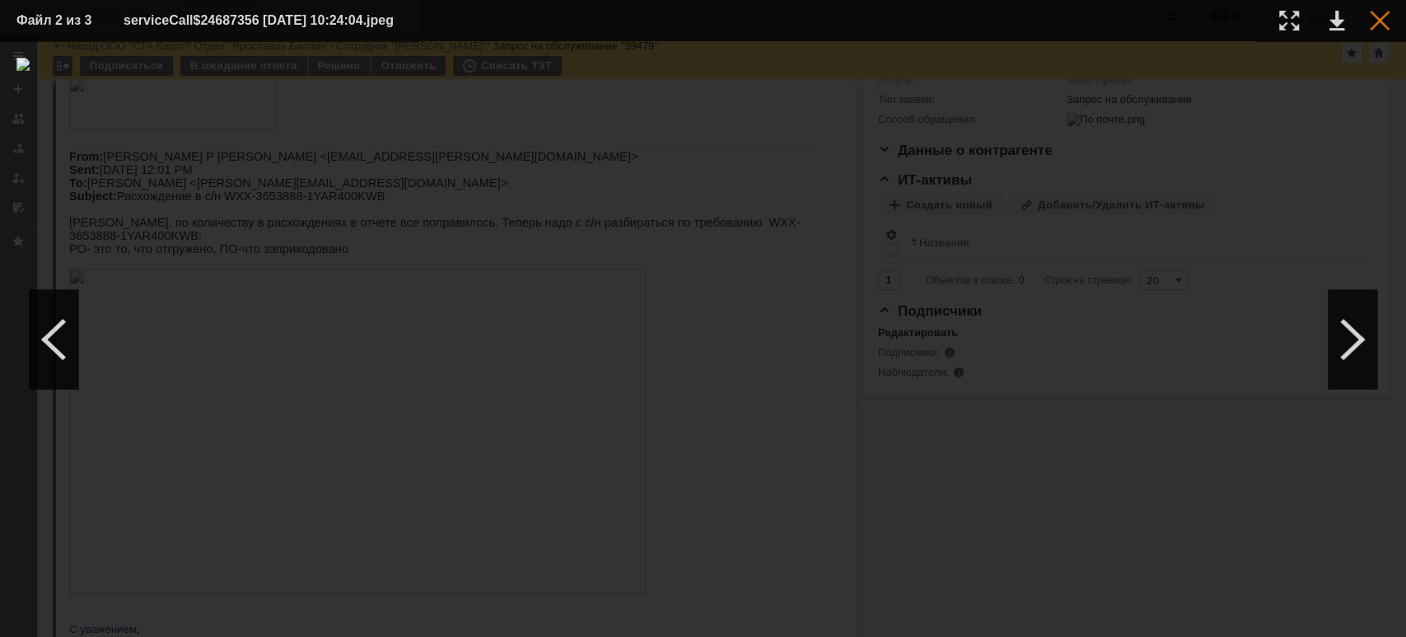
click at [1376, 26] on div at bounding box center [1380, 21] width 20 height 20
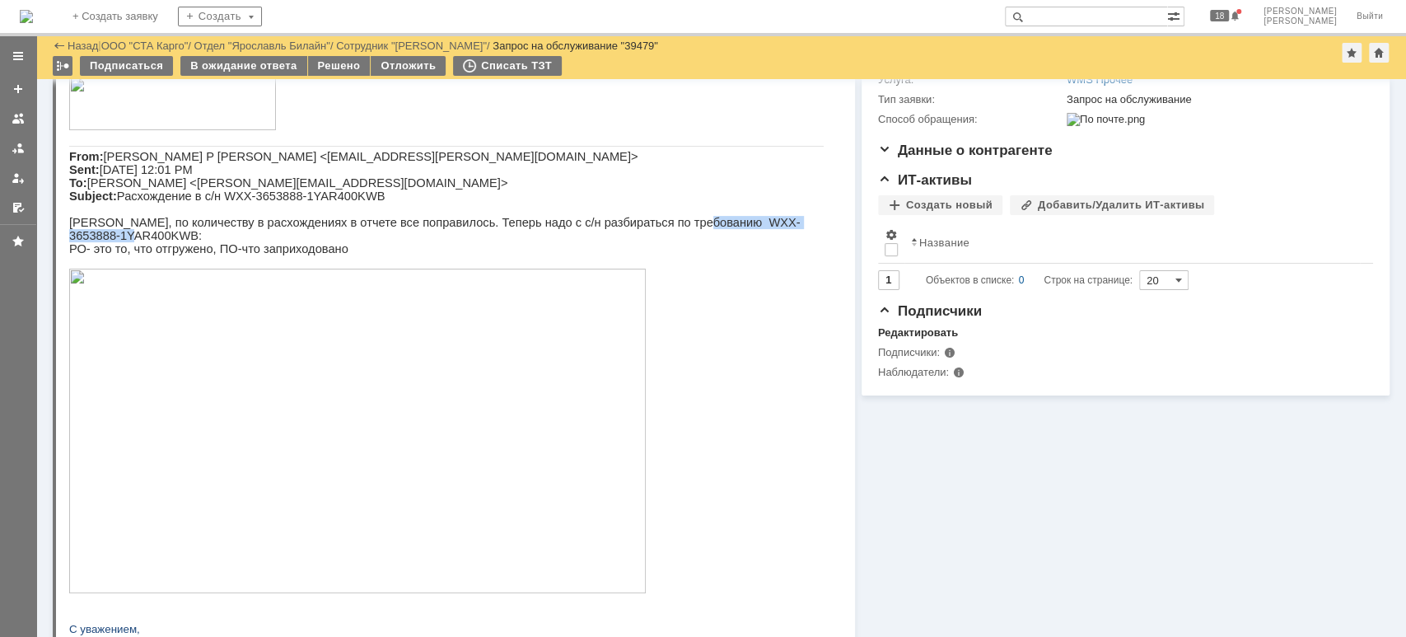
drag, startPoint x: 782, startPoint y: 249, endPoint x: 643, endPoint y: 244, distance: 139.3
click at [643, 242] on p "Саша, по количеству в расхождениях в отчете все поправилось. Теперь надо с с/н …" at bounding box center [446, 229] width 755 height 26
copy p "WXX-3653888-1YAR400KWB:"
click at [764, 317] on p at bounding box center [446, 432] width 755 height 327
drag, startPoint x: 639, startPoint y: 251, endPoint x: 779, endPoint y: 250, distance: 140.0
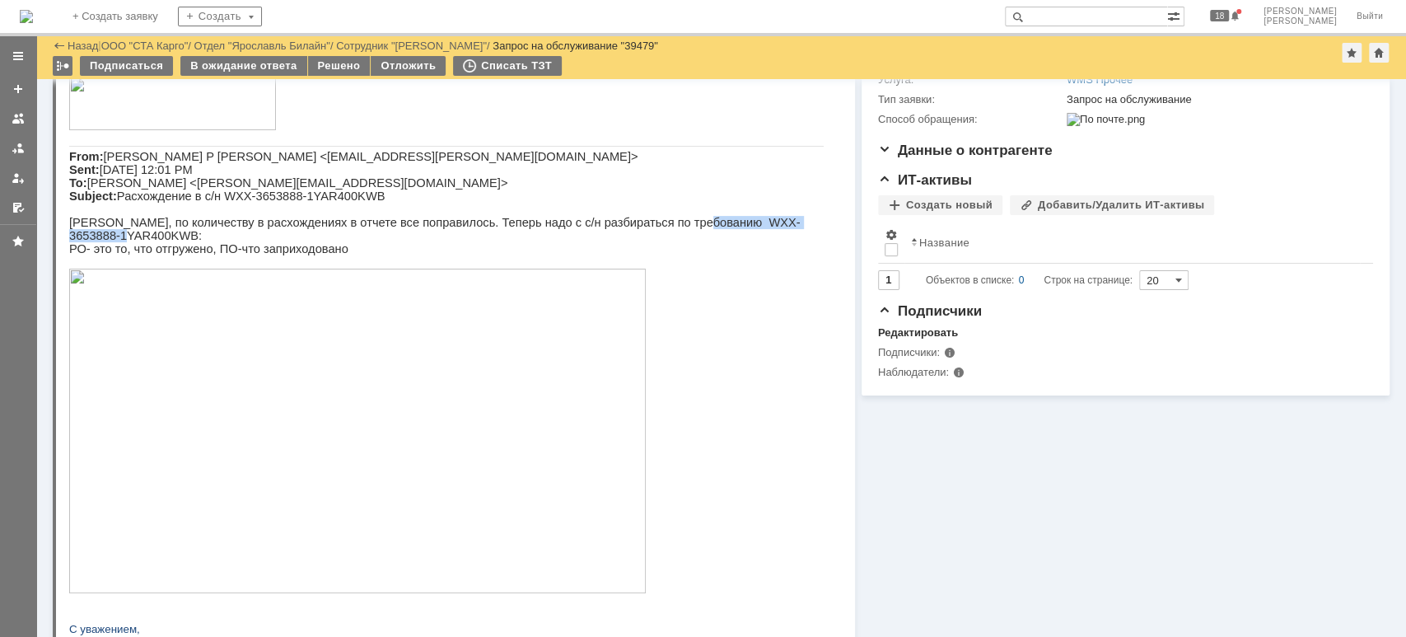
click at [779, 242] on p "Саша, по количеству в расхождениях в отчете все поправилось. Теперь надо с с/н …" at bounding box center [446, 229] width 755 height 26
copy p "WXX-3653888-1YAR400KWB"
click at [783, 302] on html "Добрый день! У нас отображается в 1С нормально, клиенту в отклике пришло расхож…" at bounding box center [446, 317] width 755 height 824
click at [444, 400] on img at bounding box center [357, 431] width 577 height 325
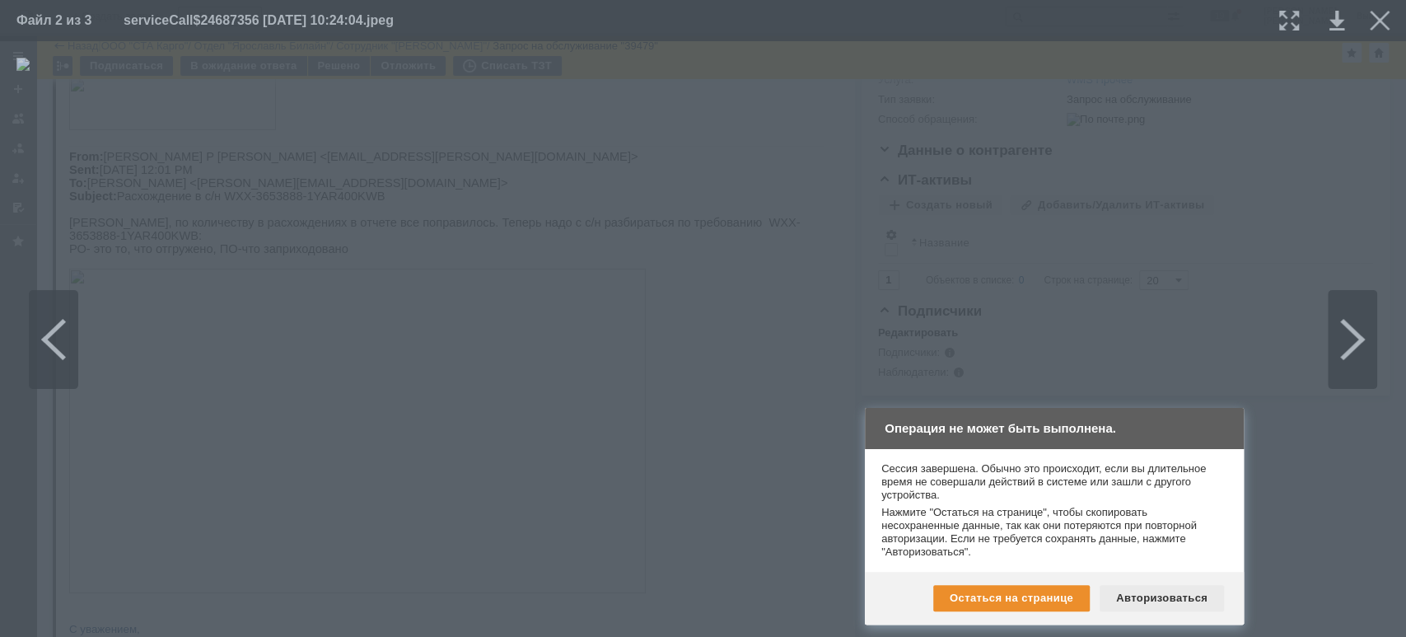
click at [1171, 601] on div "Авторизоваться" at bounding box center [1162, 598] width 124 height 26
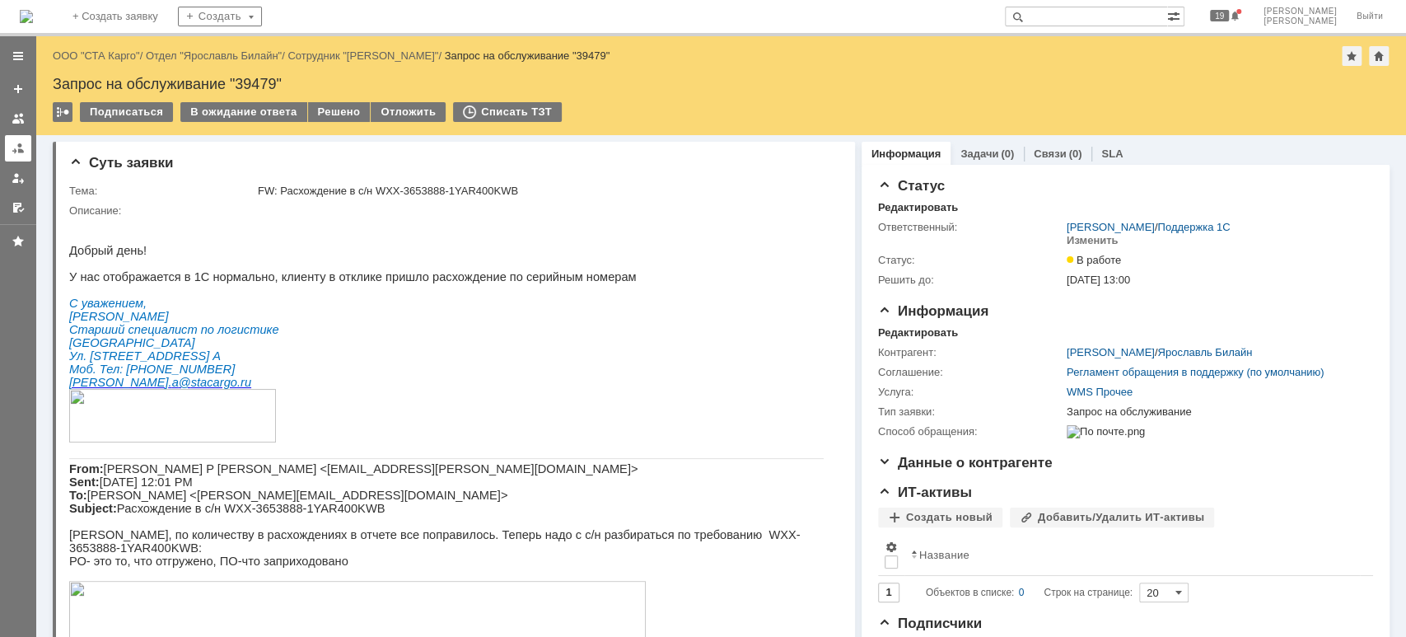
click at [17, 152] on div at bounding box center [18, 148] width 13 height 13
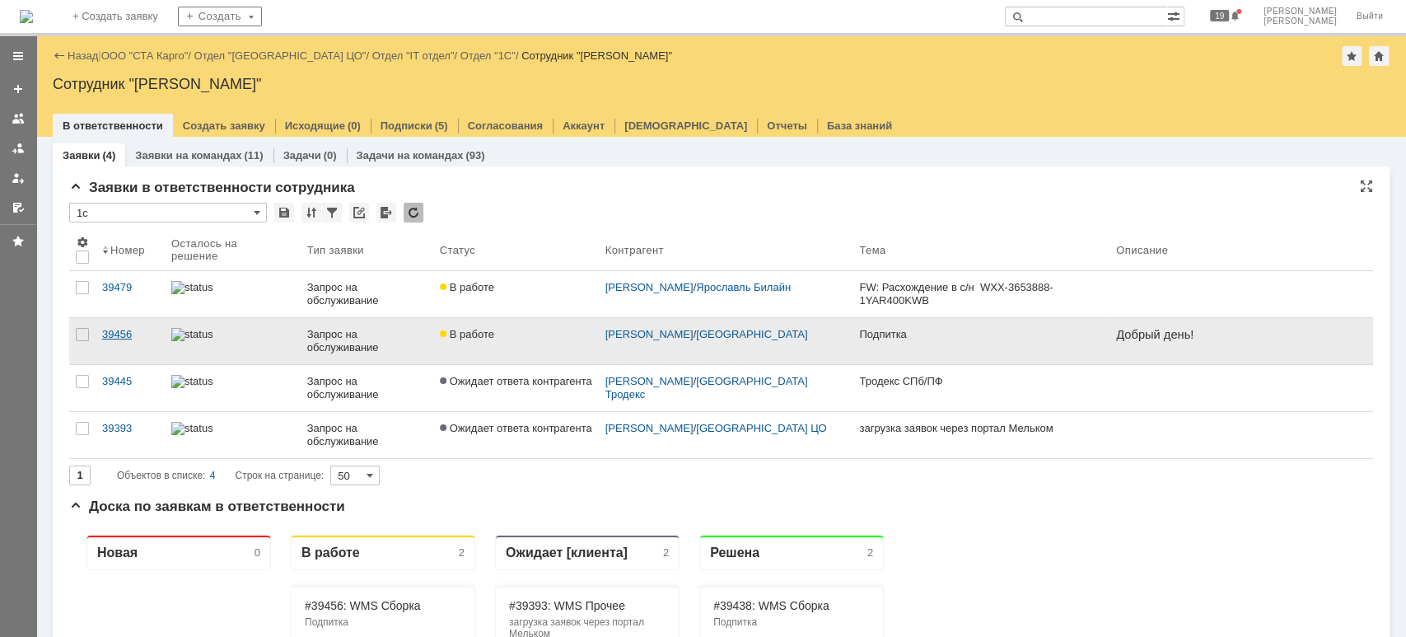
click at [119, 329] on div "39456" at bounding box center [130, 334] width 56 height 13
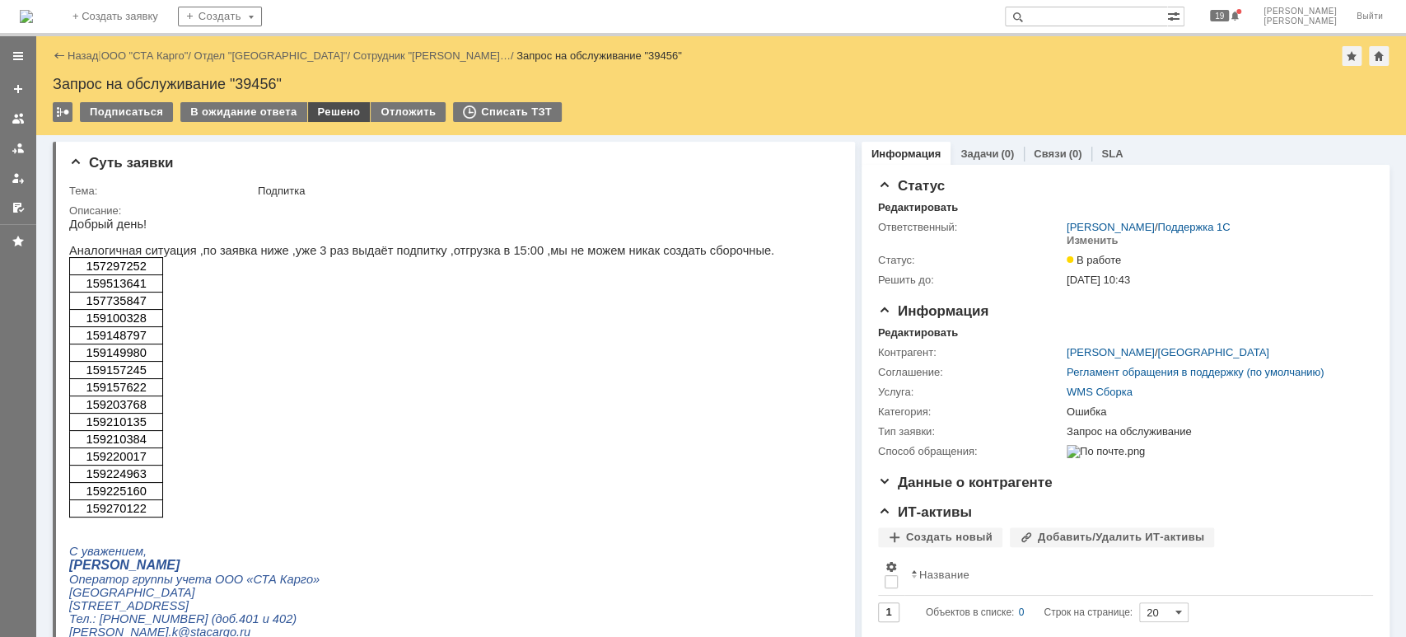
click at [324, 112] on div "Решено" at bounding box center [339, 112] width 63 height 20
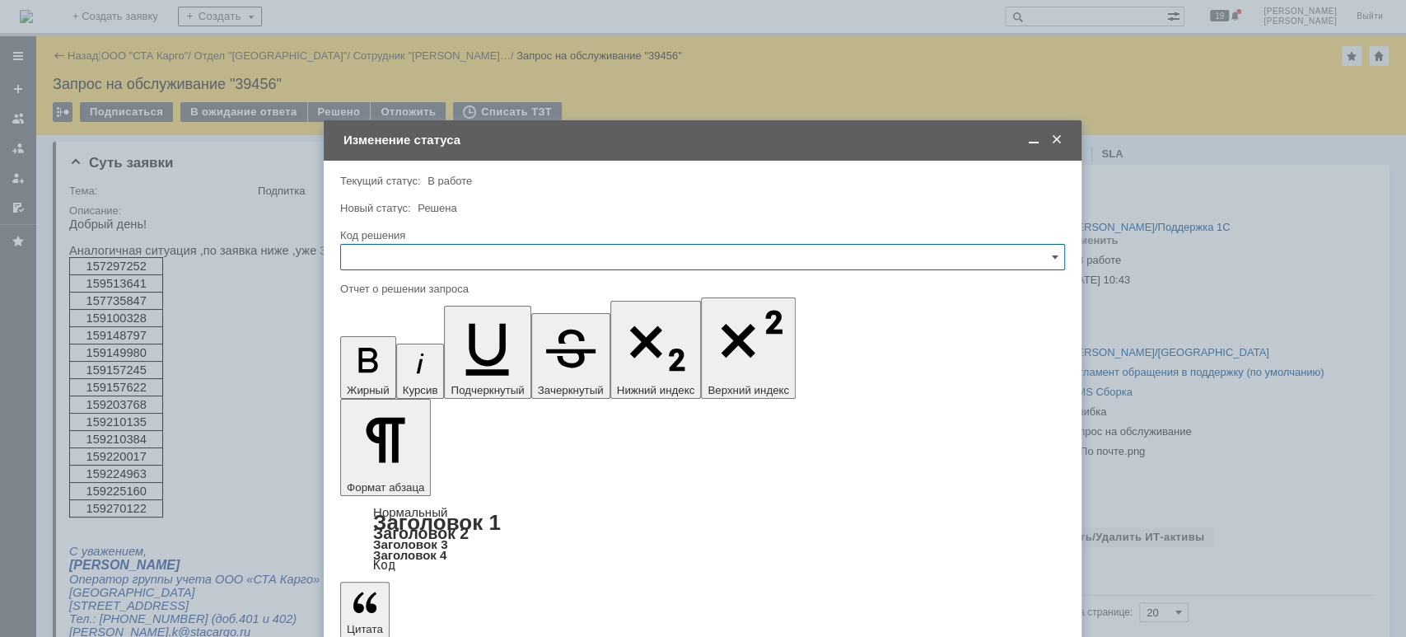
click at [388, 263] on input "text" at bounding box center [702, 257] width 725 height 26
click at [414, 474] on span "Решено" at bounding box center [702, 477] width 703 height 13
type input "Решено"
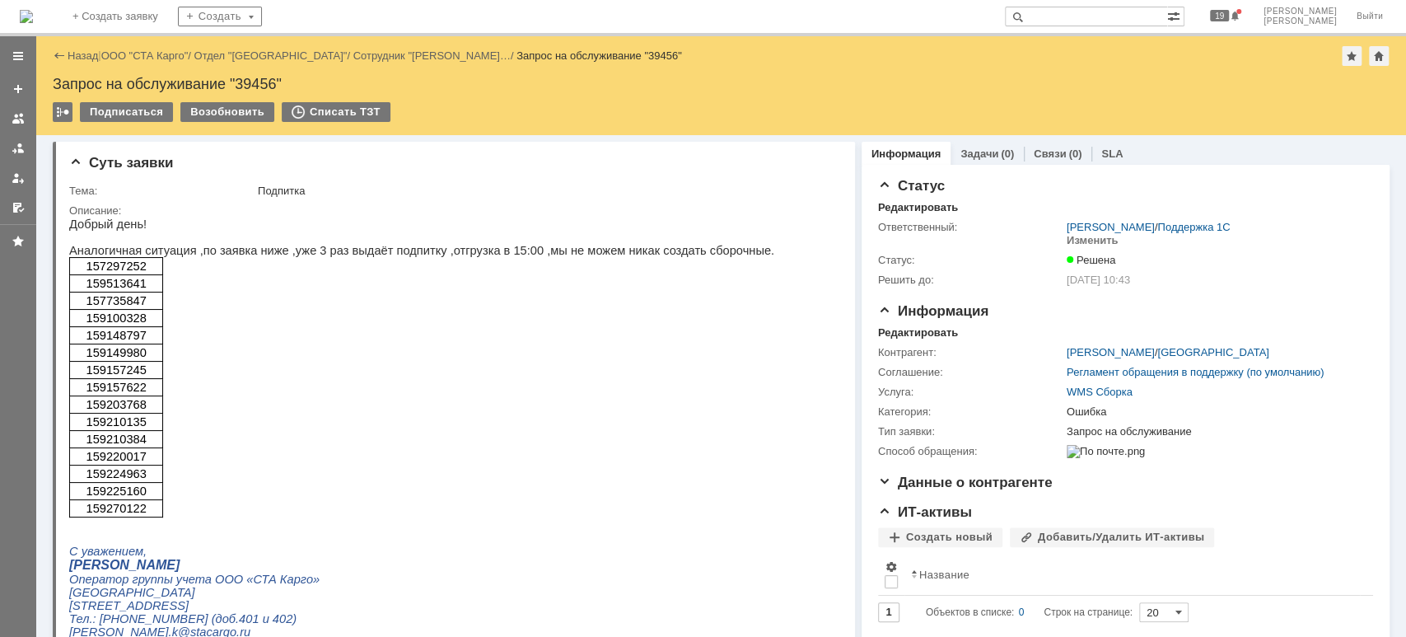
click at [152, 63] on div "Назад | ООО "СТА Карго" / Отдел "Новосибирск" / Сотрудник "Алейникова Кристина……" at bounding box center [721, 56] width 1337 height 20
click at [152, 57] on link "ООО "СТА Карго"" at bounding box center [144, 55] width 87 height 12
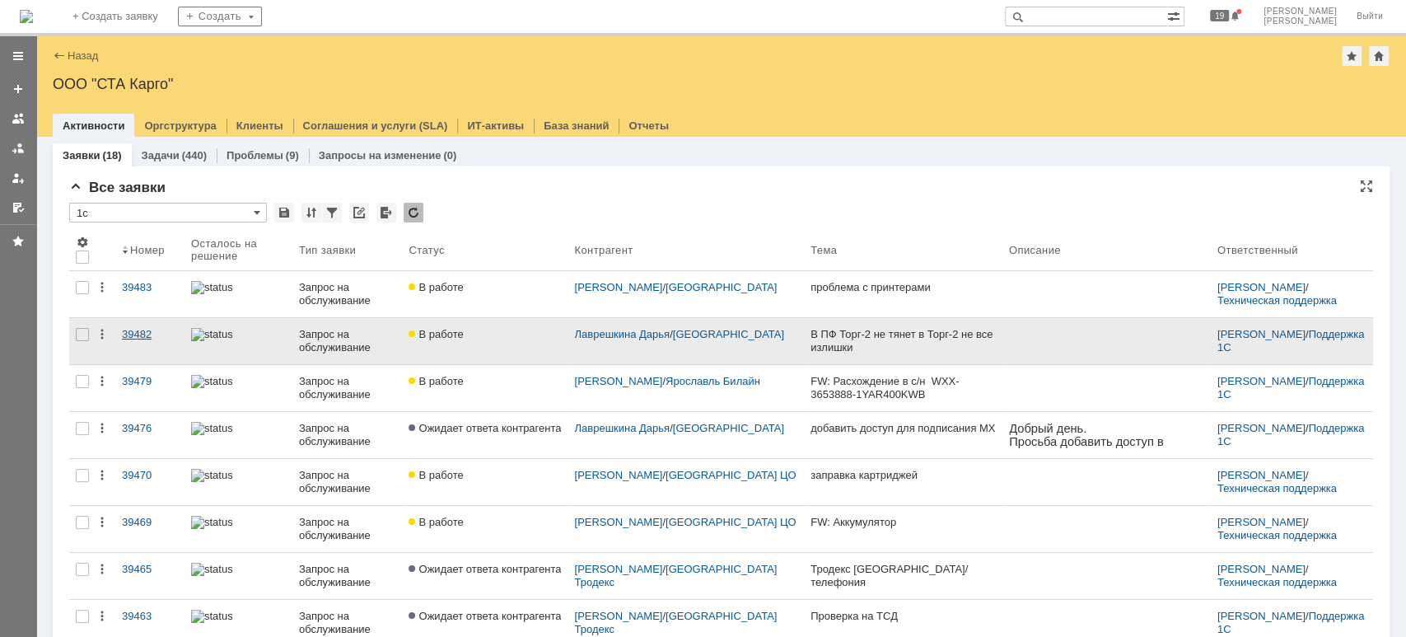
click at [148, 335] on div "39482" at bounding box center [150, 334] width 56 height 13
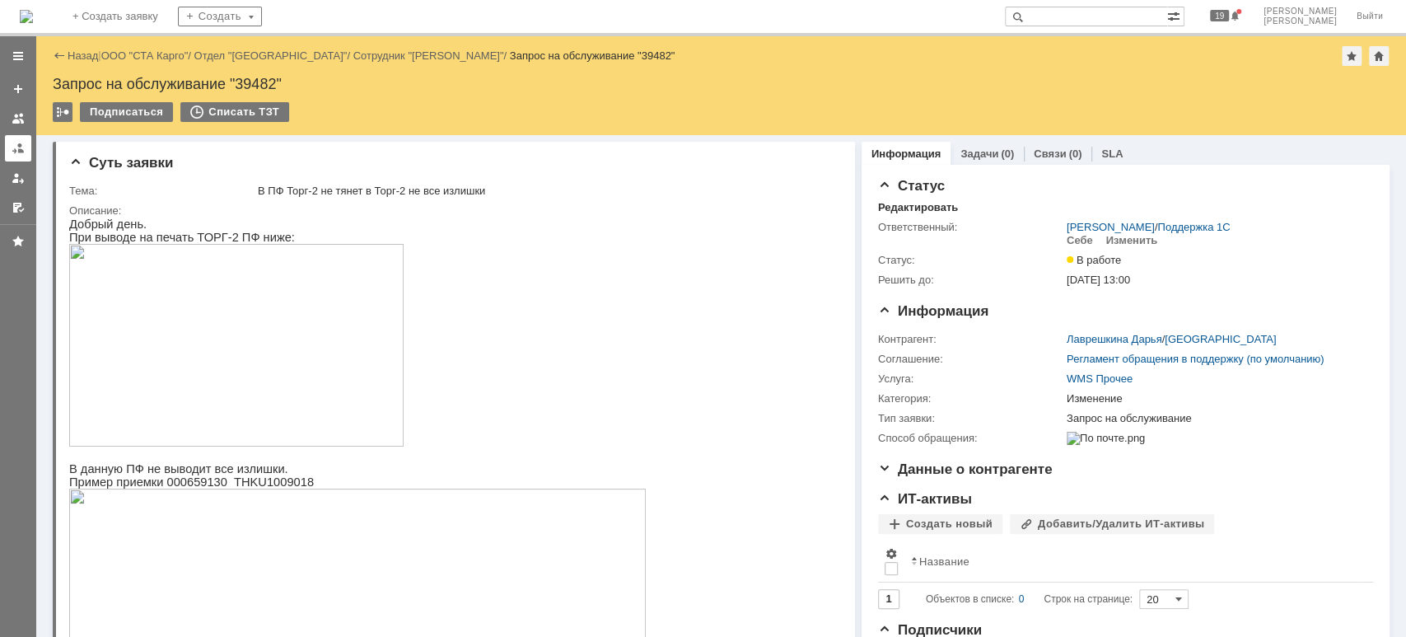
click at [14, 149] on div at bounding box center [18, 148] width 13 height 13
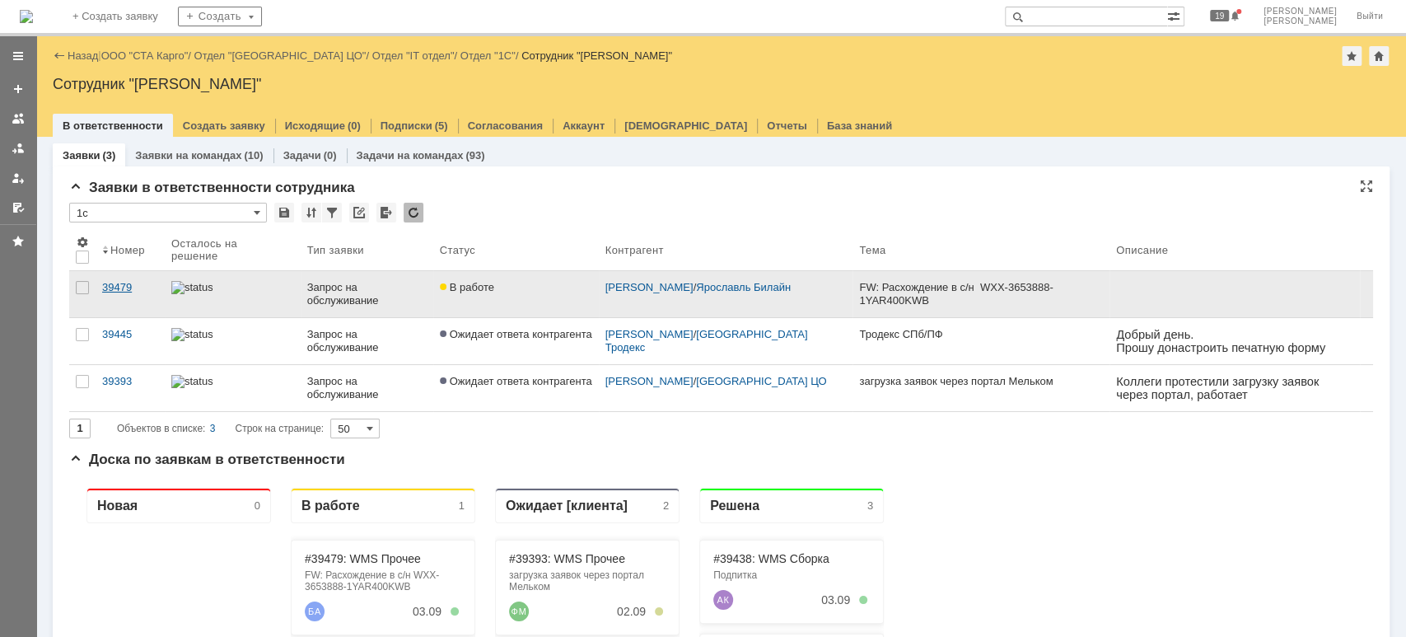
click at [119, 293] on link "39479" at bounding box center [130, 294] width 69 height 46
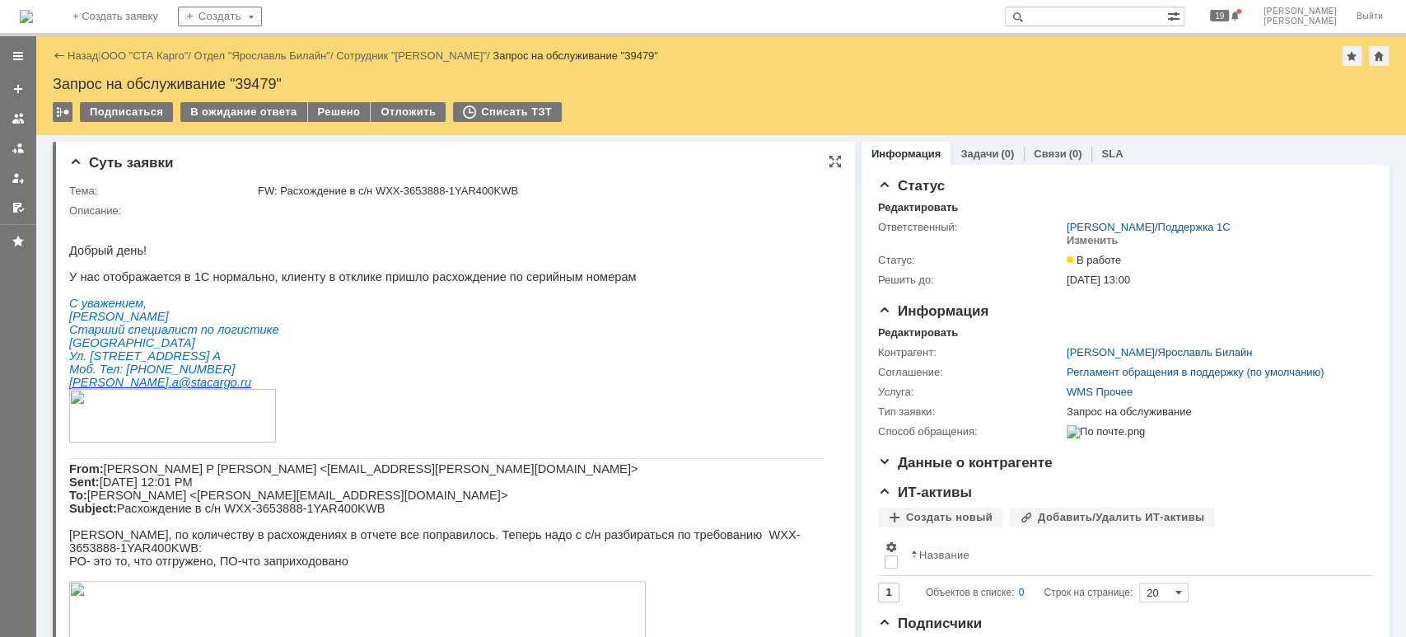
scroll to position [329, 0]
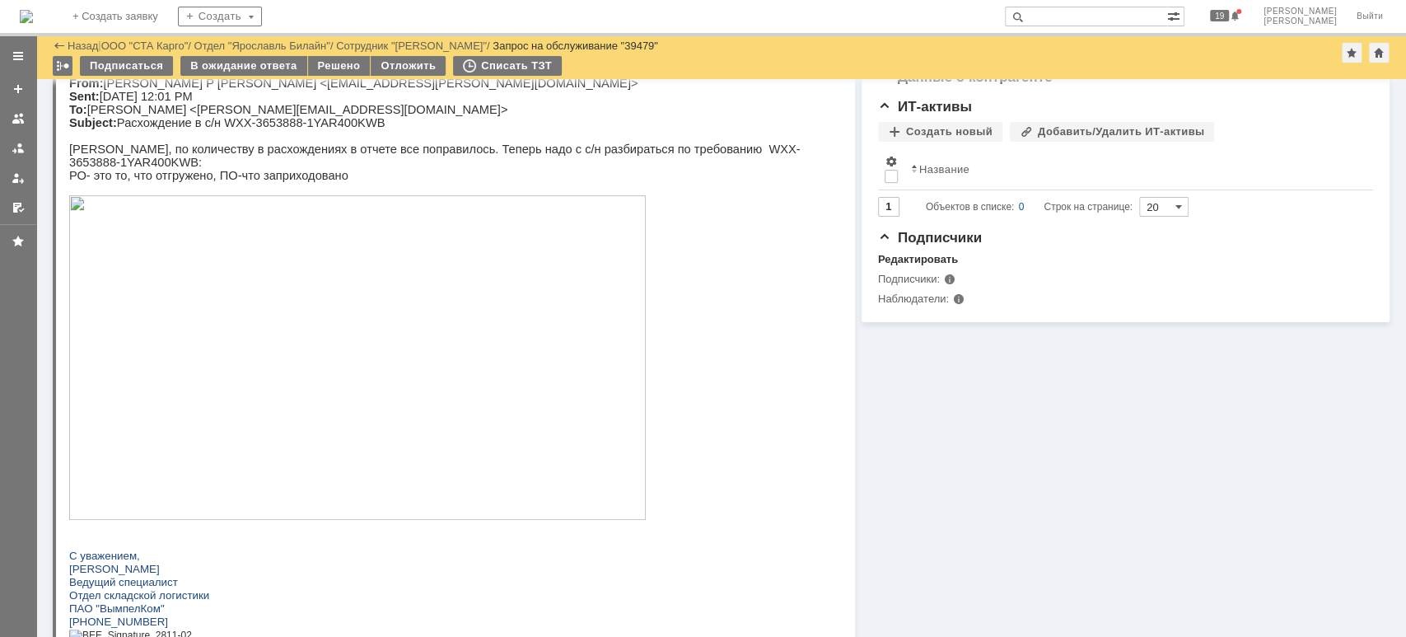
click at [420, 346] on img at bounding box center [357, 357] width 577 height 325
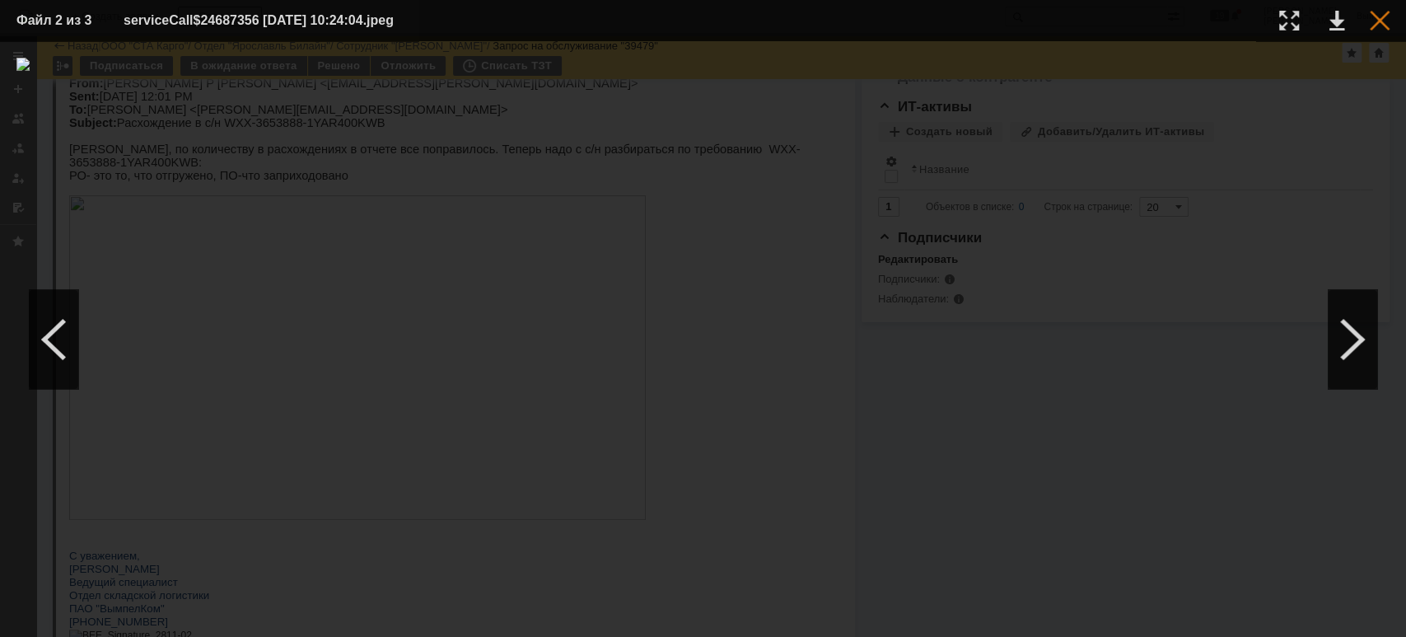
click at [1380, 25] on div at bounding box center [1380, 21] width 20 height 20
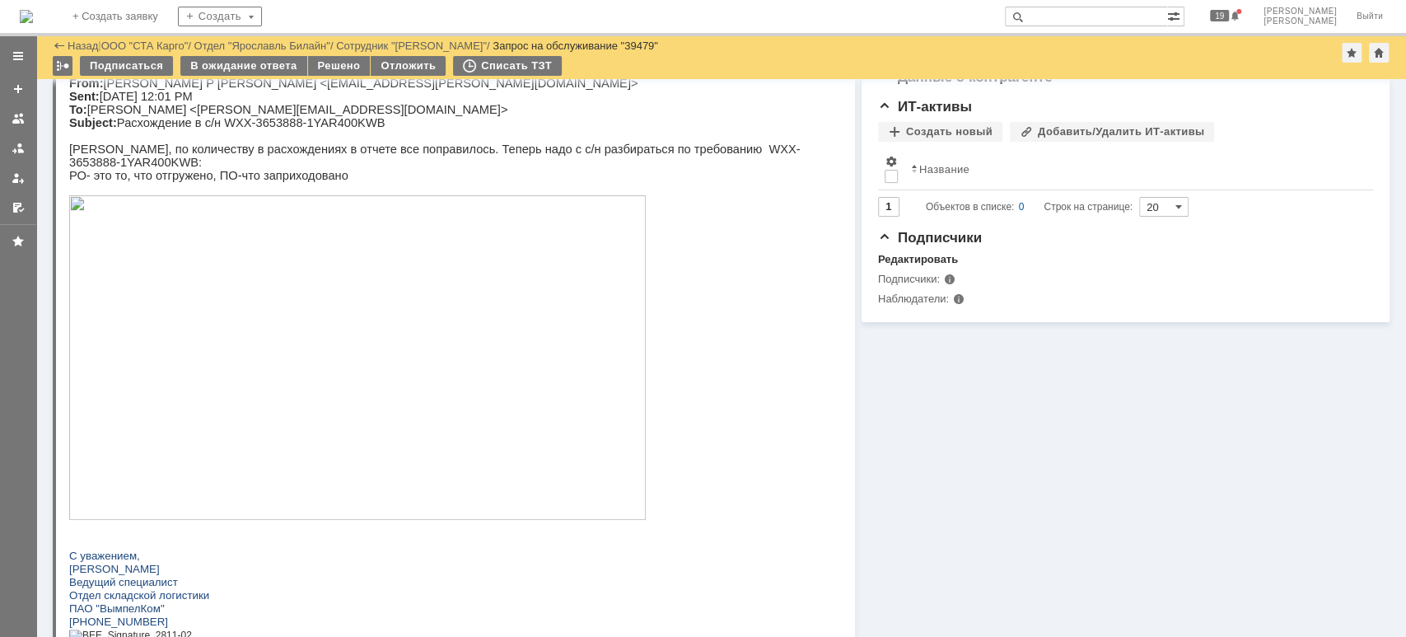
click at [576, 364] on img at bounding box center [357, 357] width 577 height 325
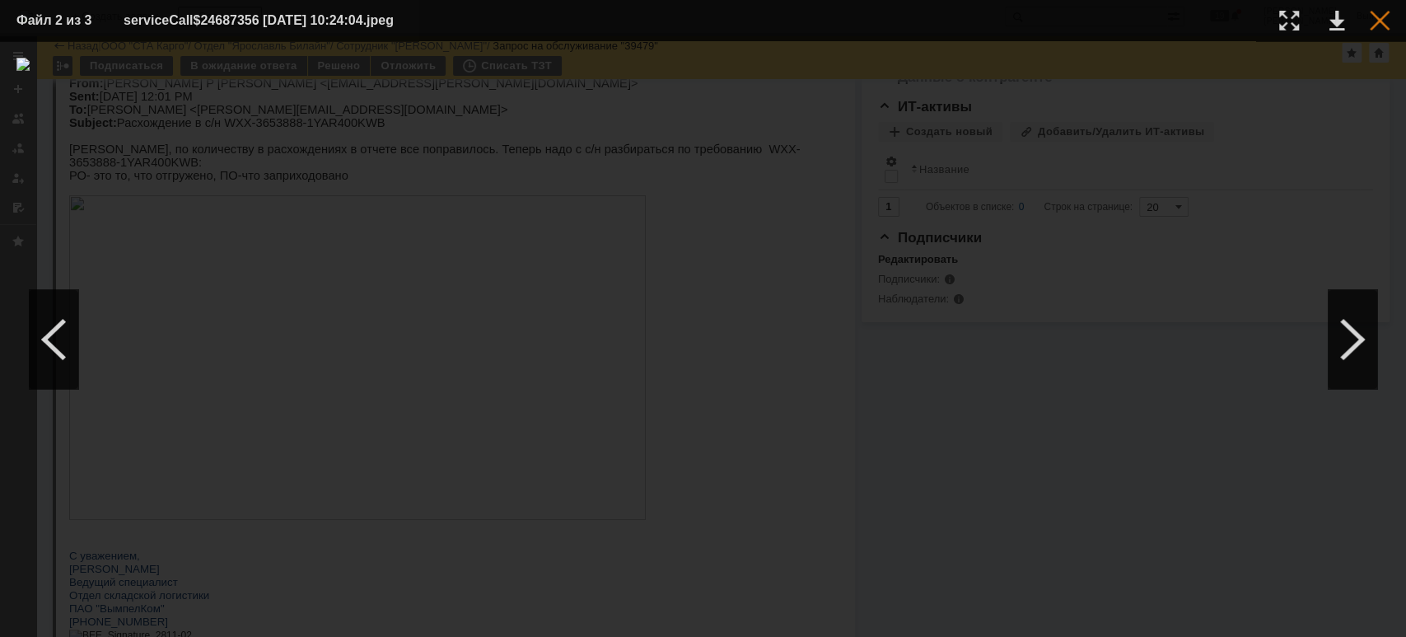
click at [1376, 20] on div at bounding box center [1380, 21] width 20 height 20
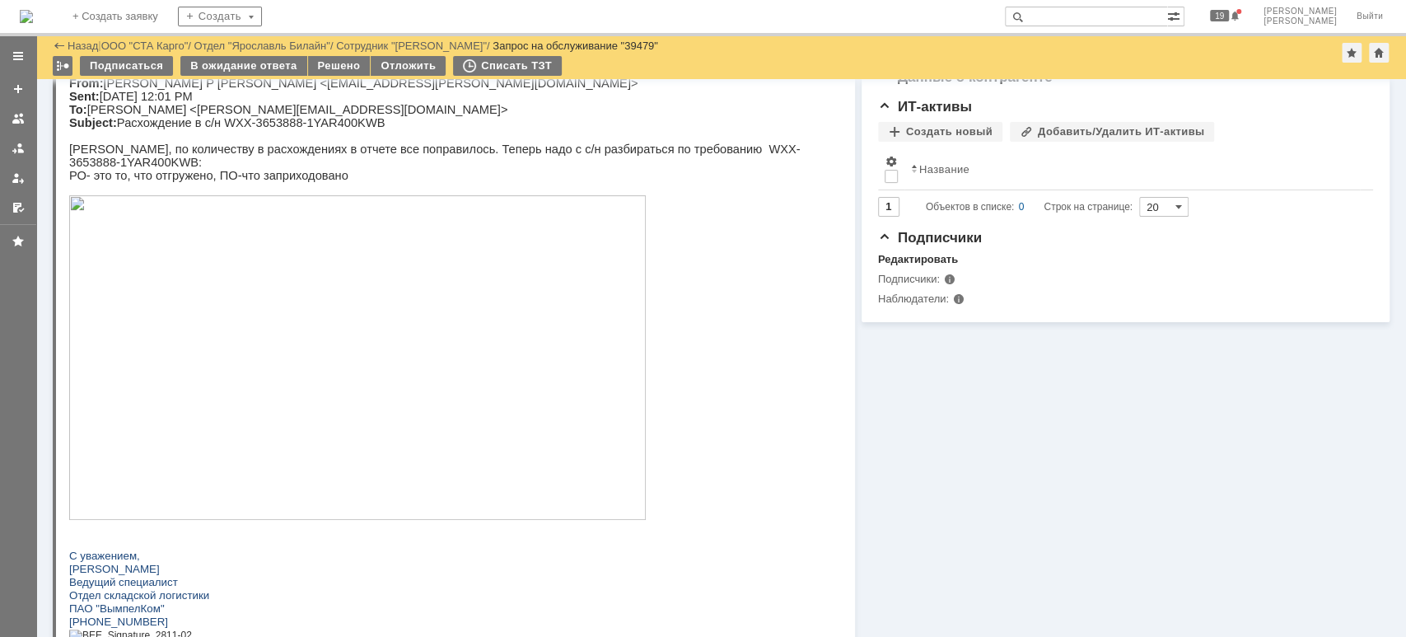
click at [423, 291] on img at bounding box center [357, 357] width 577 height 325
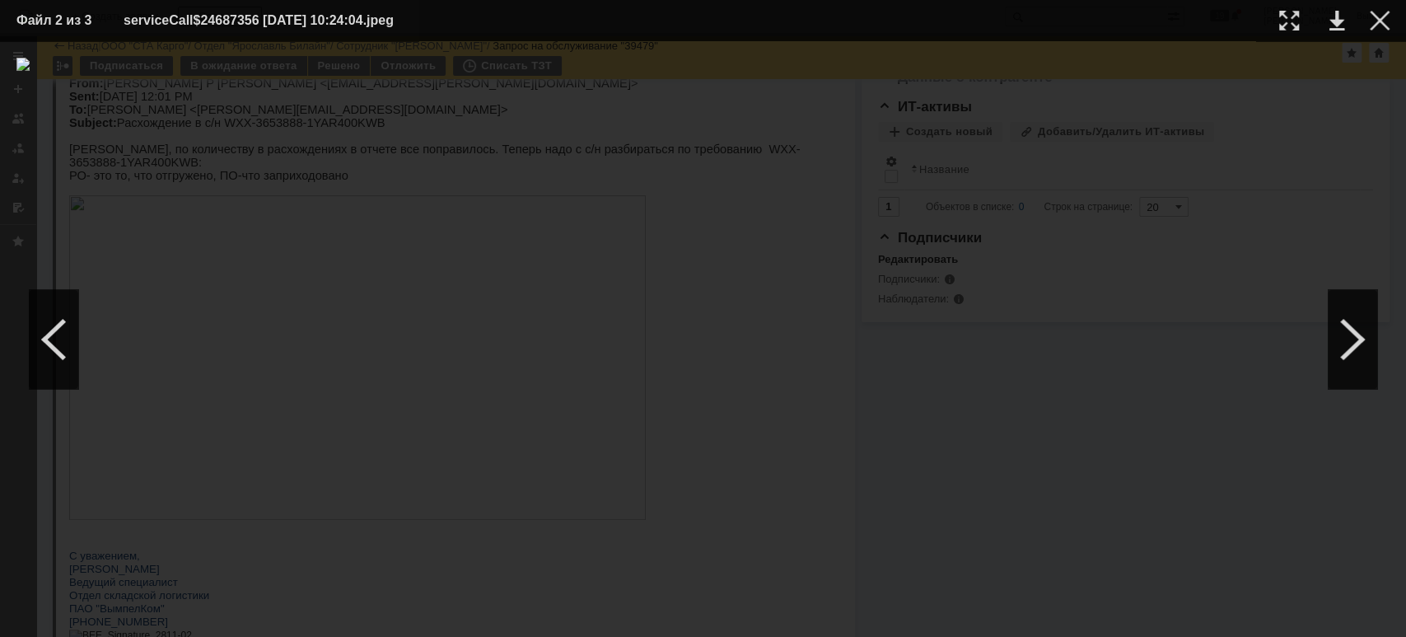
click at [145, 391] on div at bounding box center [702, 339] width 1373 height 563
click at [1386, 19] on div at bounding box center [1380, 21] width 20 height 20
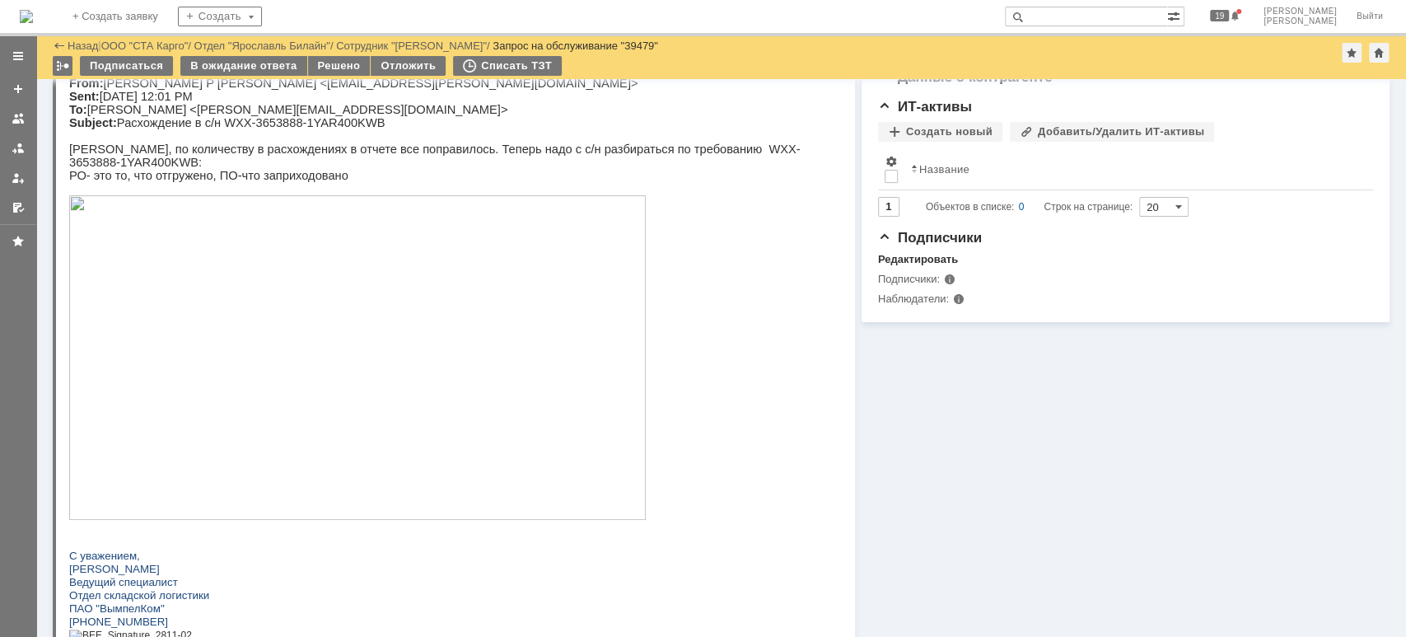
click at [330, 332] on img at bounding box center [357, 357] width 577 height 325
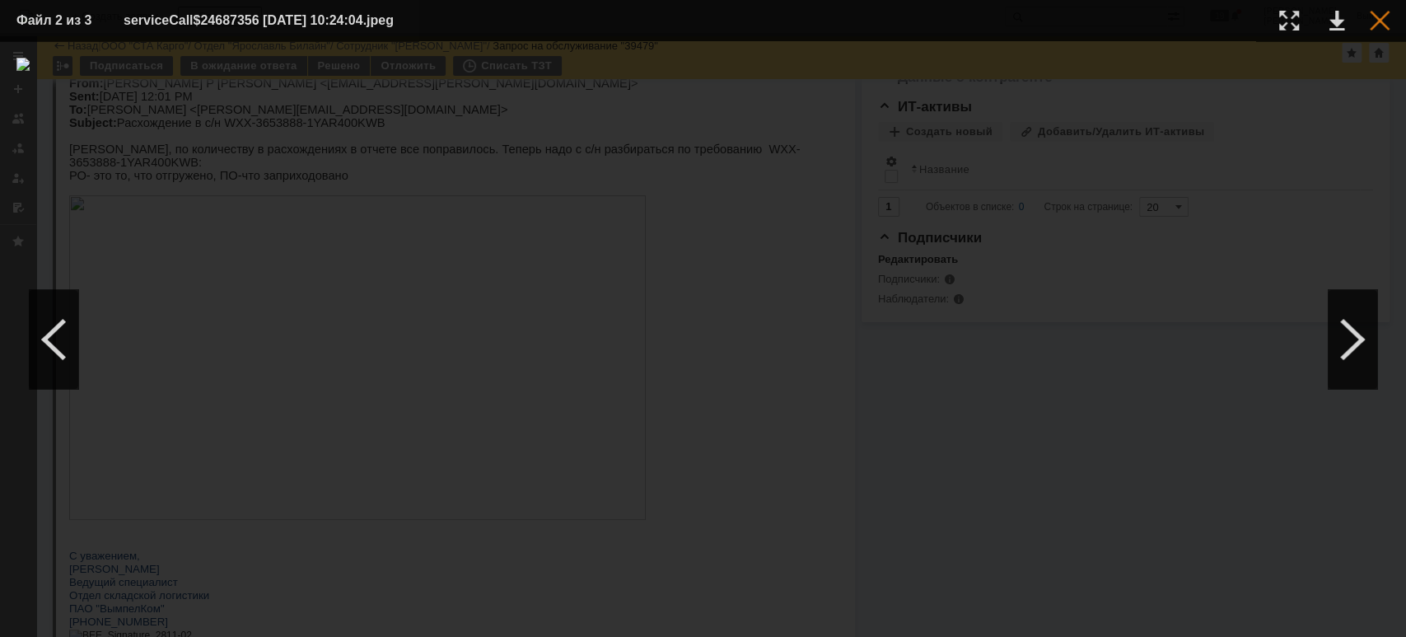
click at [1376, 17] on div at bounding box center [1380, 21] width 20 height 20
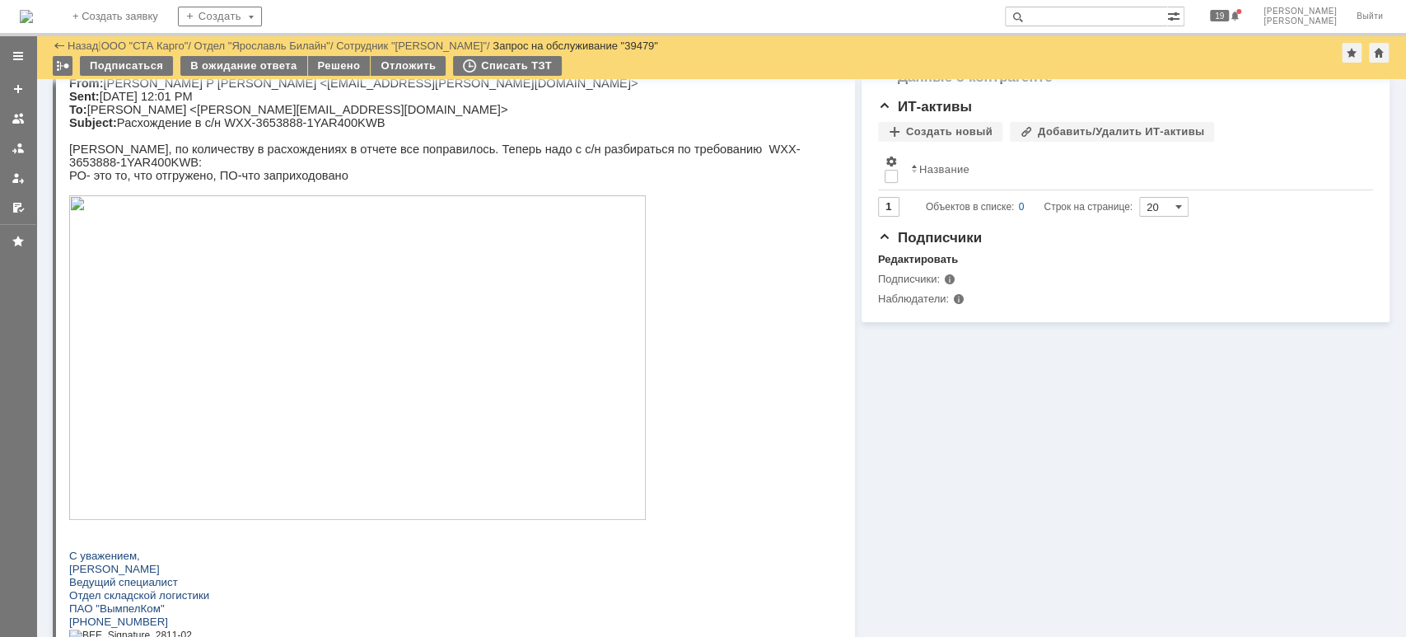
scroll to position [0, 0]
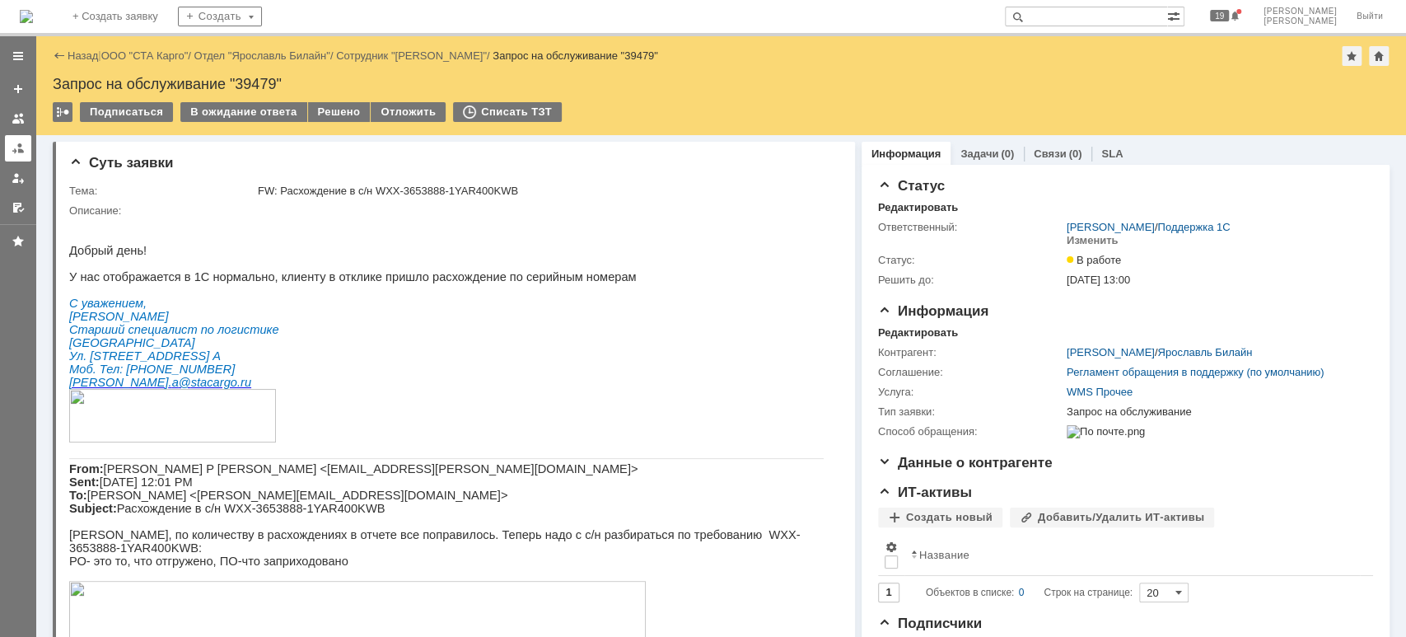
click at [28, 145] on link at bounding box center [18, 148] width 26 height 26
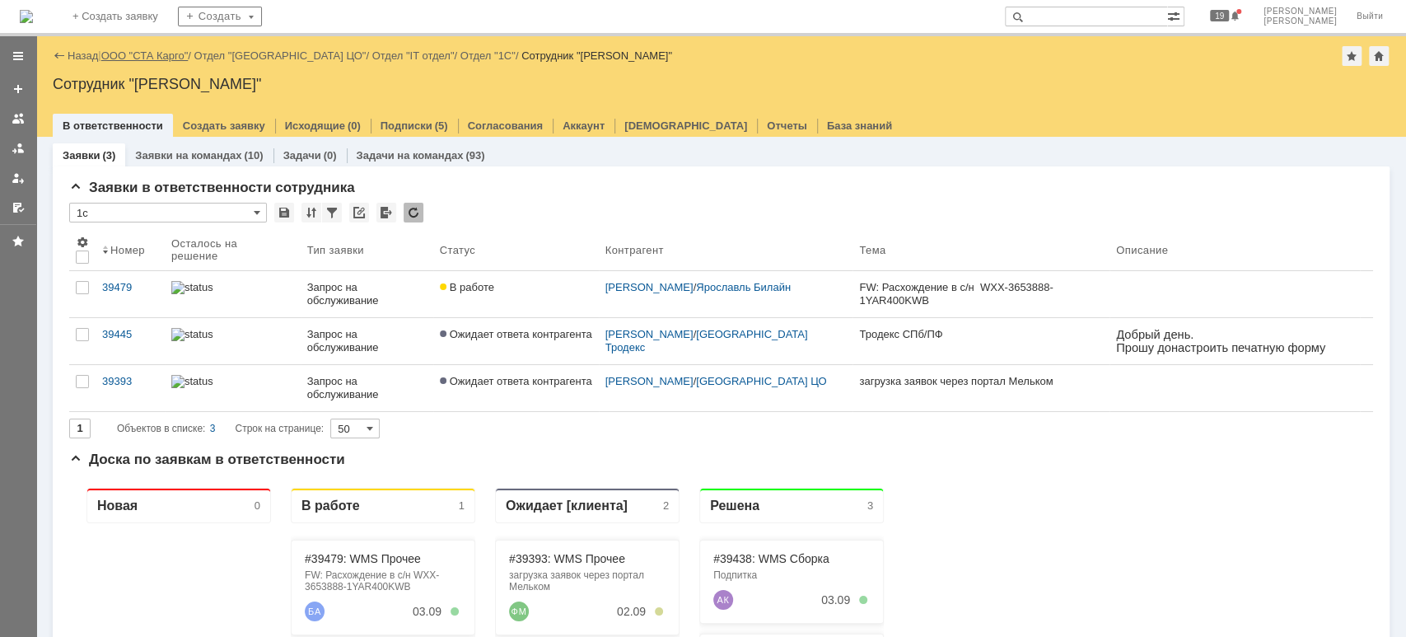
click at [126, 49] on link "ООО "СТА Карго"" at bounding box center [144, 55] width 87 height 12
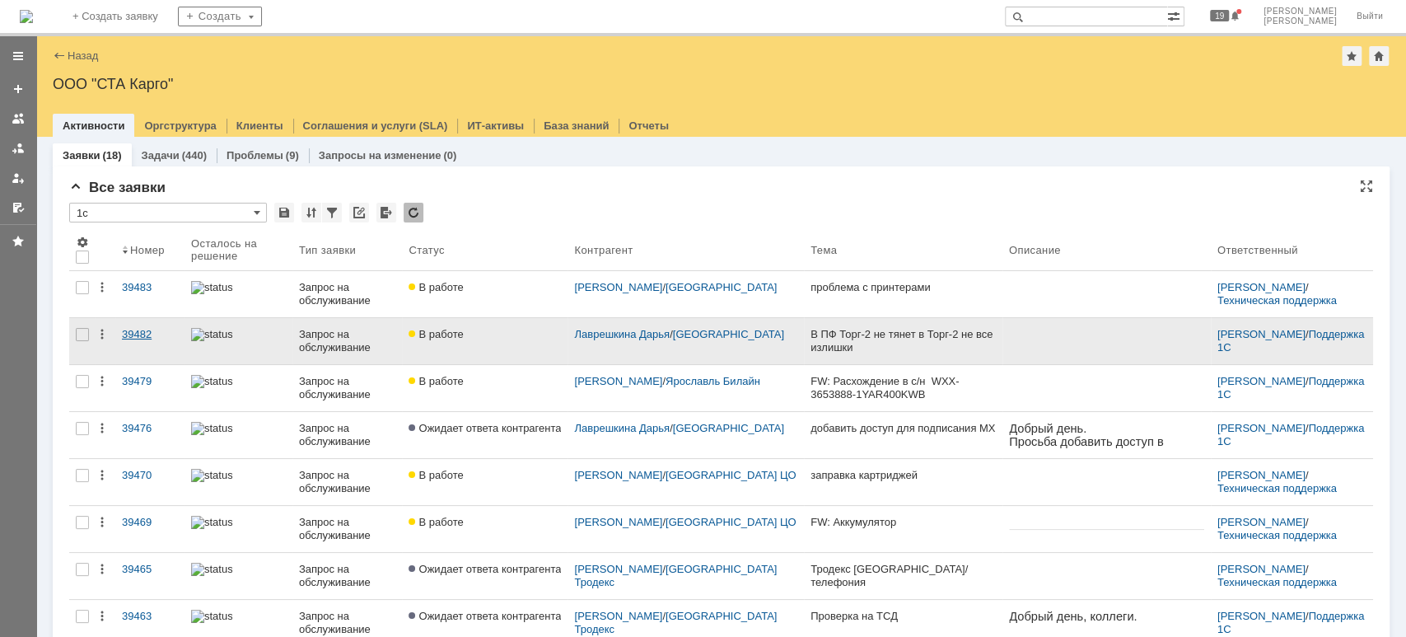
click at [147, 326] on link "39482" at bounding box center [149, 341] width 69 height 46
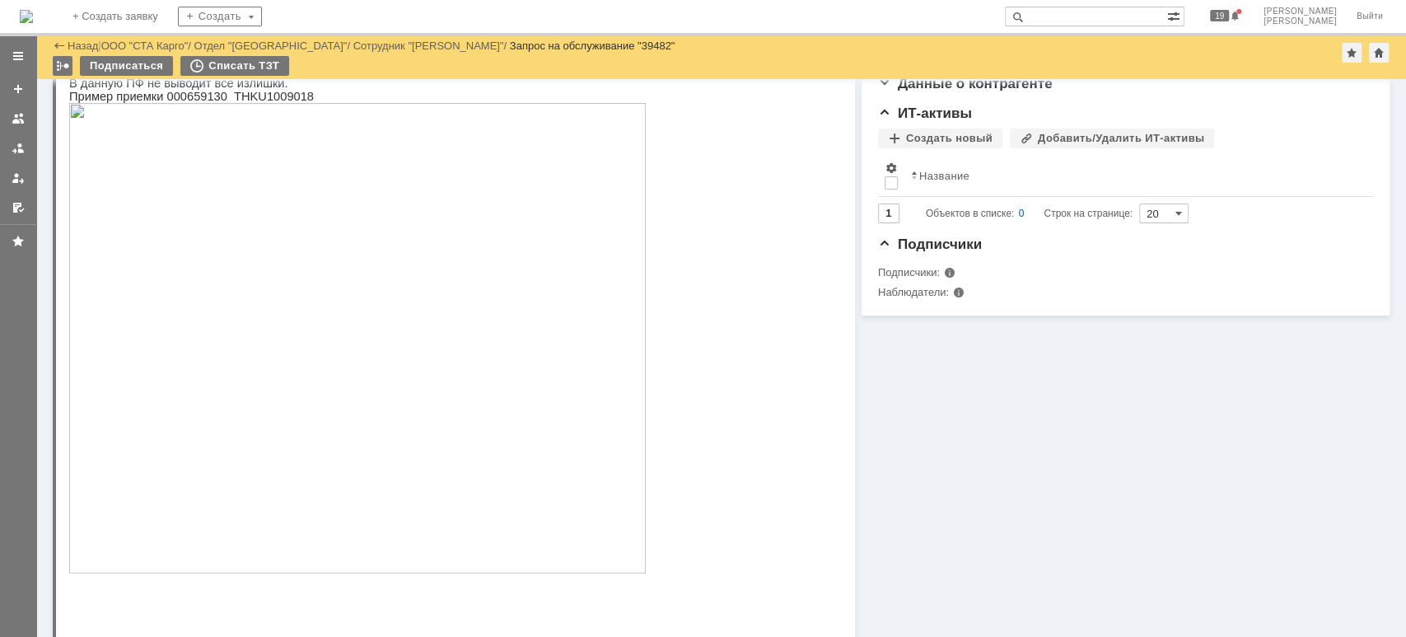
scroll to position [110, 0]
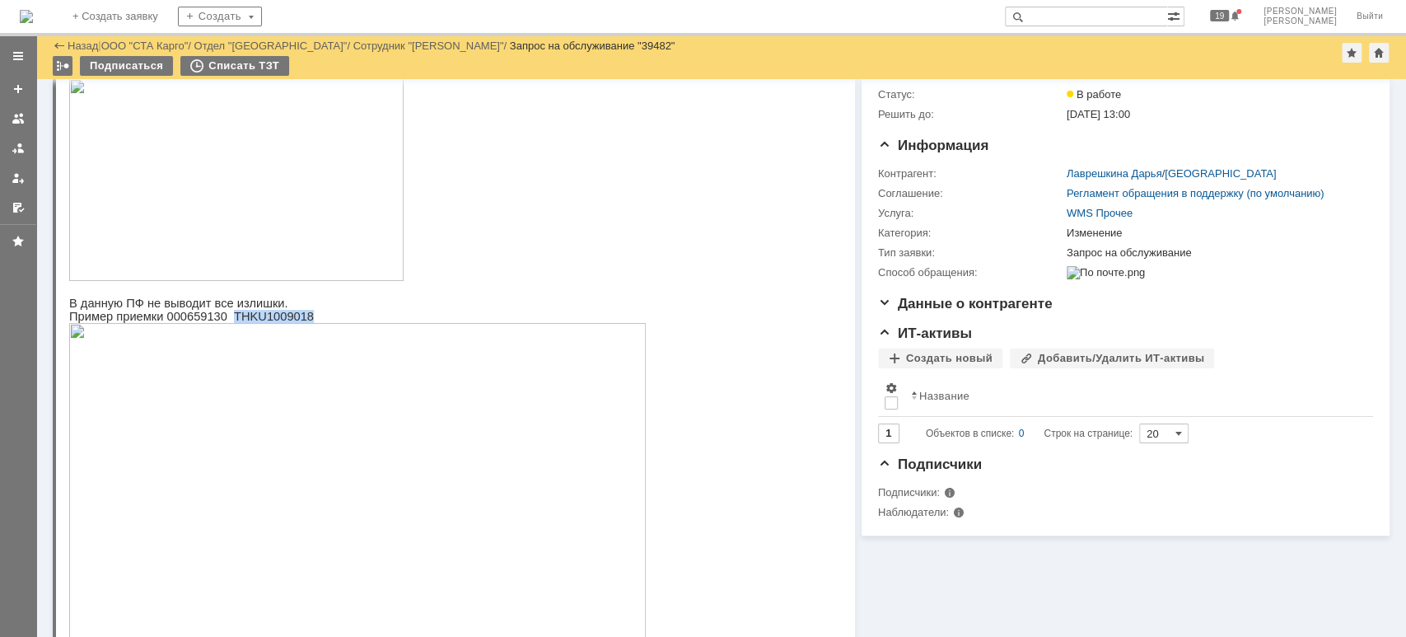
drag, startPoint x: 221, startPoint y: 322, endPoint x: 291, endPoint y: 320, distance: 70.0
click at [291, 320] on span "Пример приемки 000659130 THKU1009018" at bounding box center [191, 316] width 245 height 13
copy span "THKU1009018"
